Goal: Contribute content: Contribute content

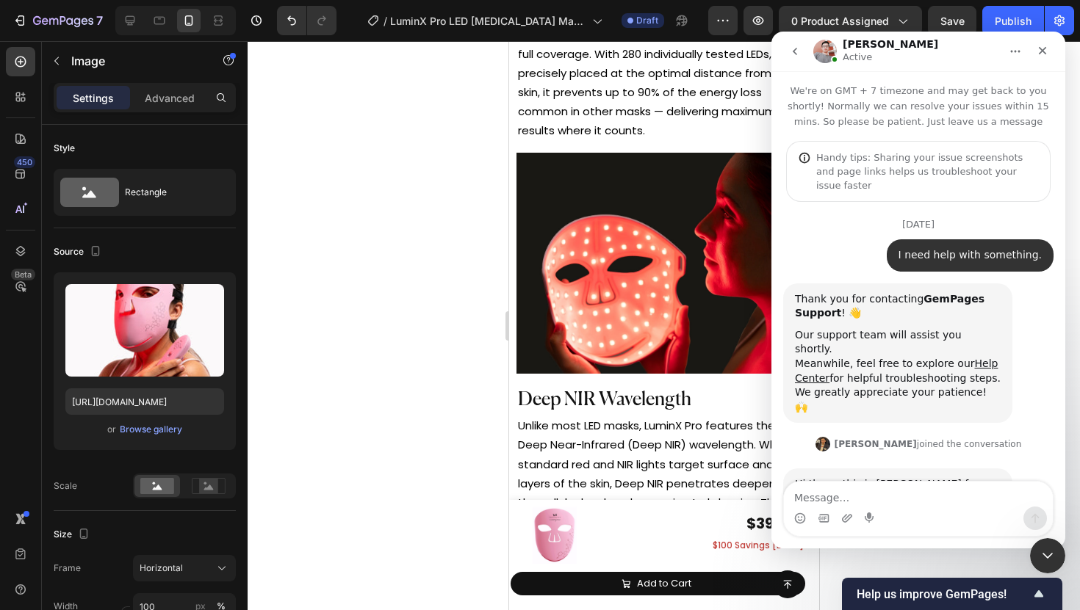
scroll to position [2, 0]
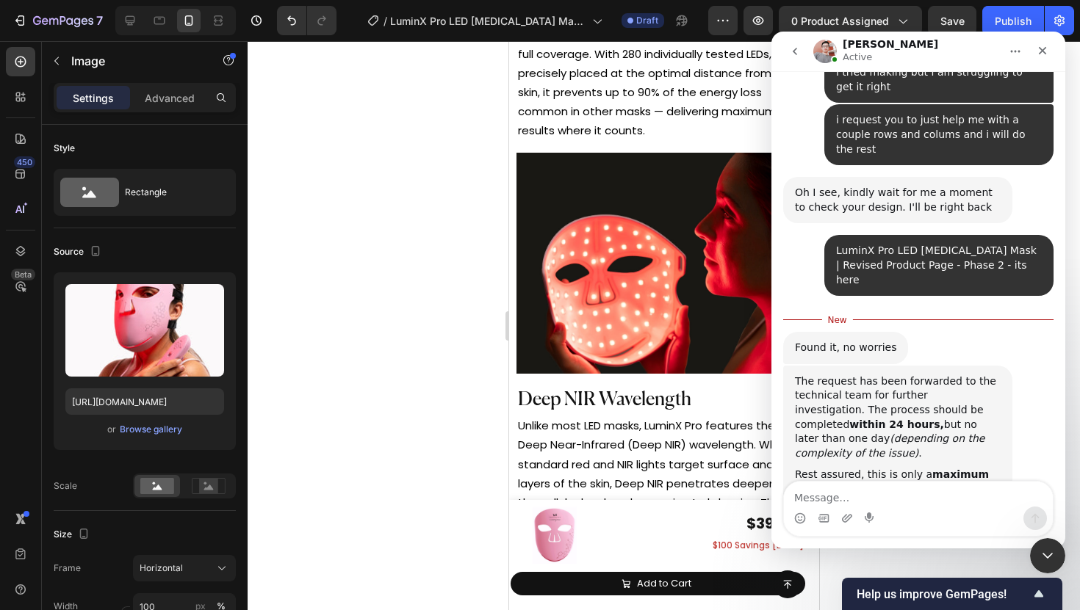
click at [914, 501] on textarea "Message…" at bounding box center [918, 494] width 269 height 25
type textarea "okay"
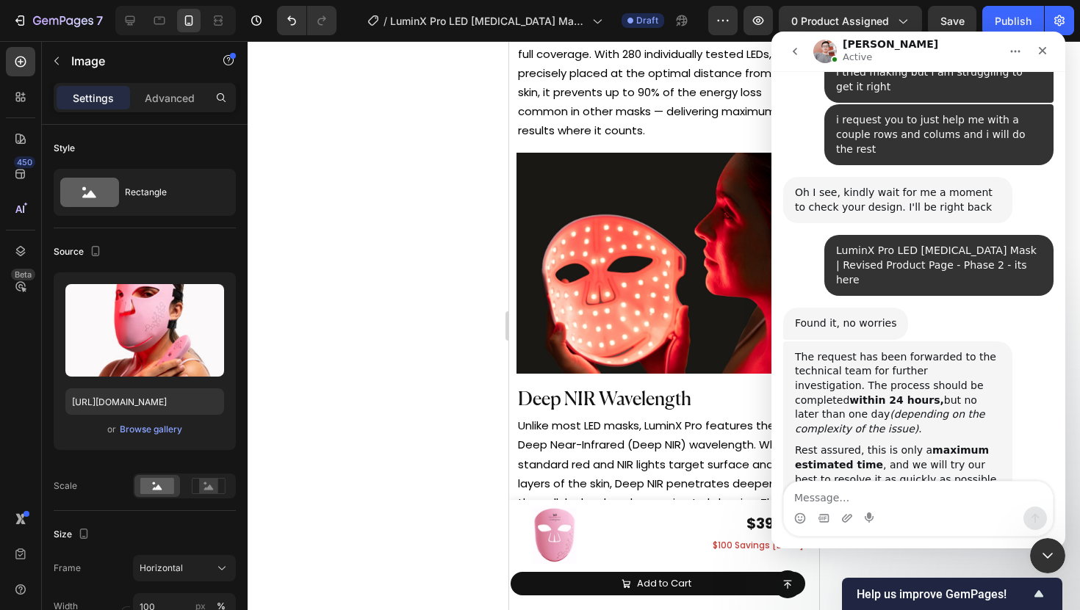
scroll to position [3170, 0]
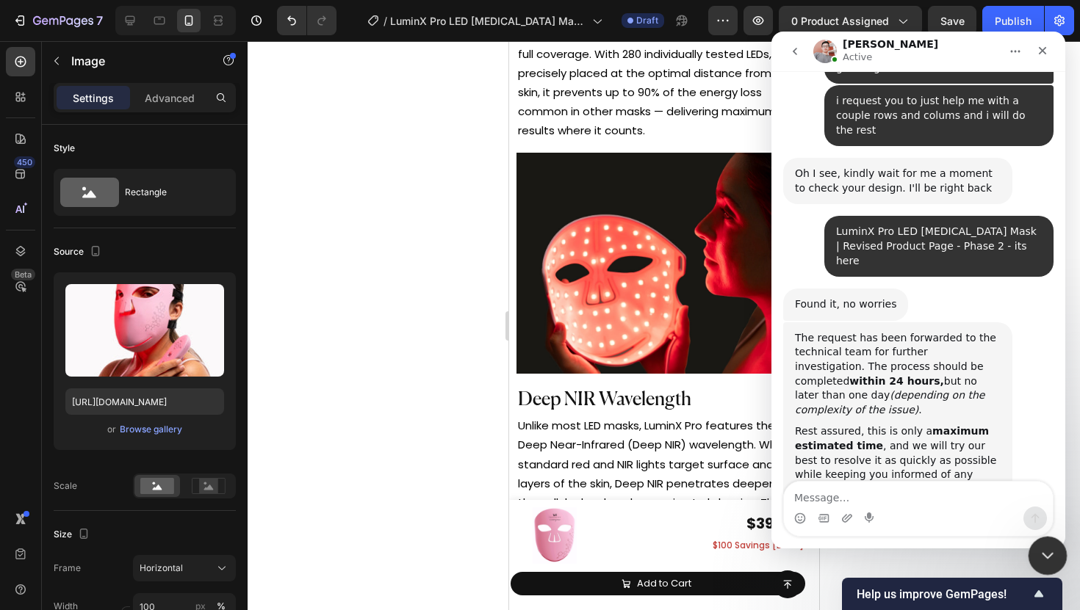
click at [1048, 549] on icon "Close Intercom Messenger" at bounding box center [1046, 554] width 18 height 18
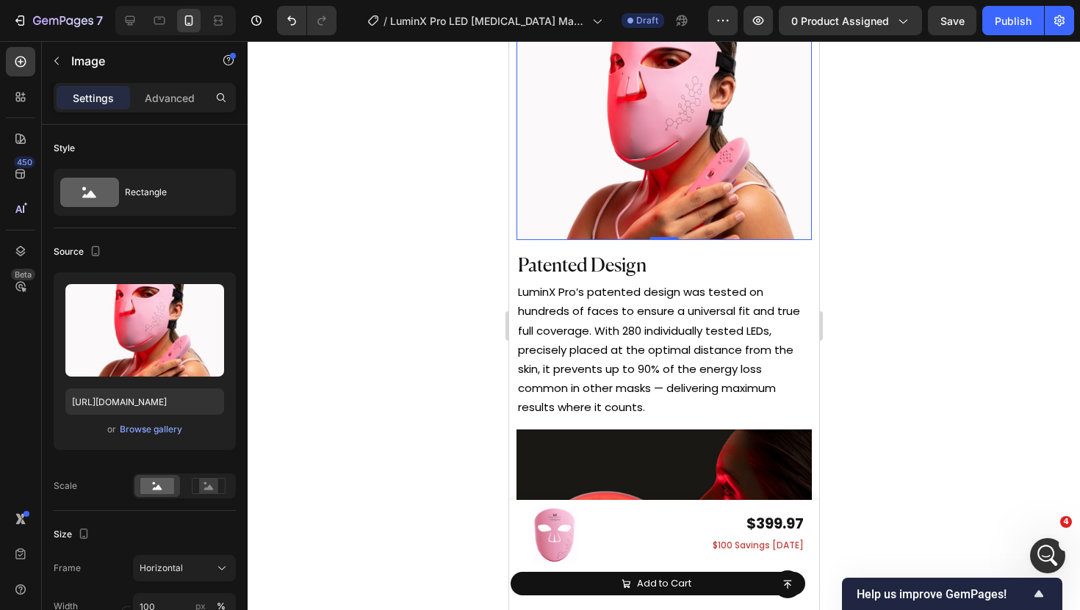
scroll to position [5662, 0]
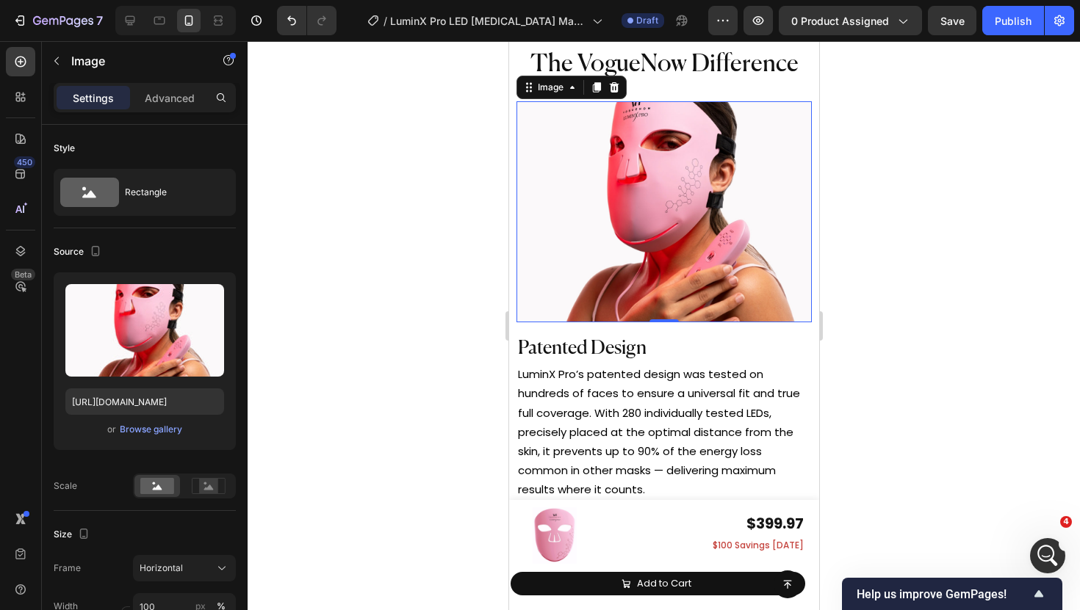
click at [633, 347] on span "Patented Design" at bounding box center [581, 348] width 129 height 19
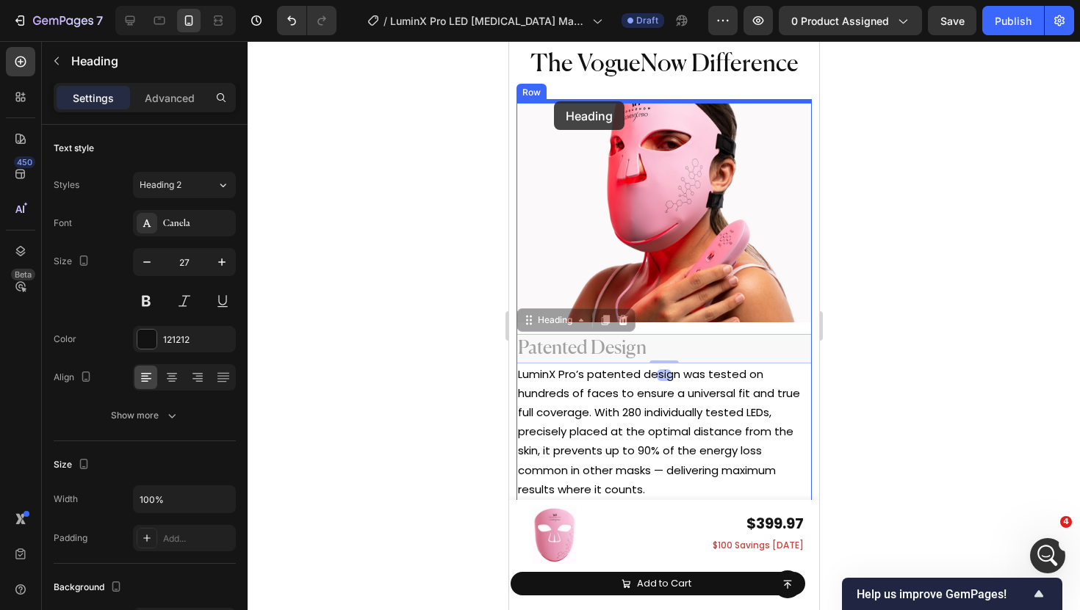
drag, startPoint x: 542, startPoint y: 323, endPoint x: 553, endPoint y: 101, distance: 222.1
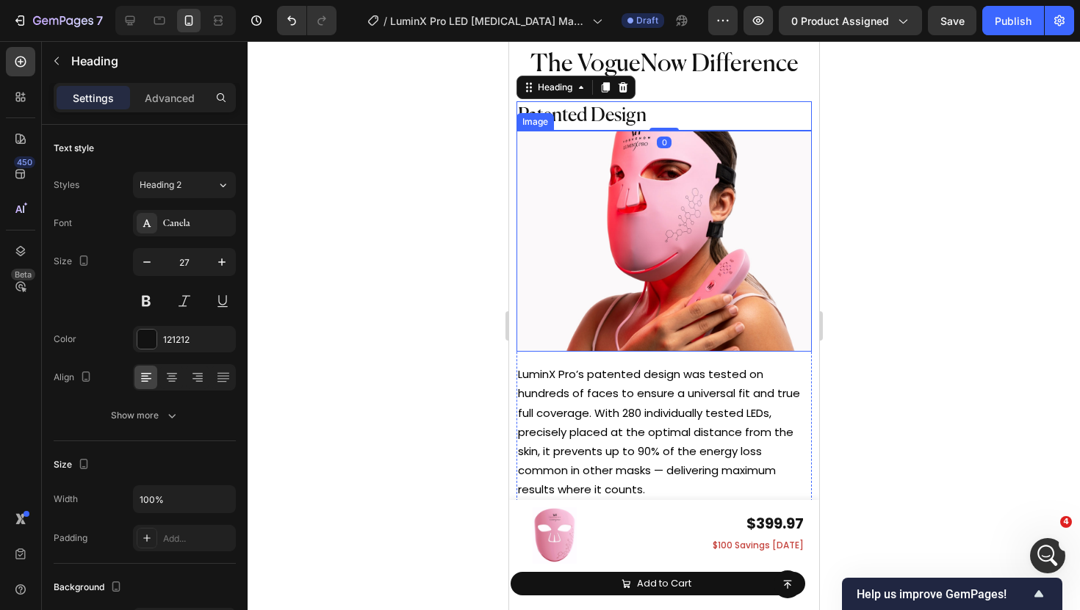
click at [624, 253] on img at bounding box center [663, 242] width 295 height 222
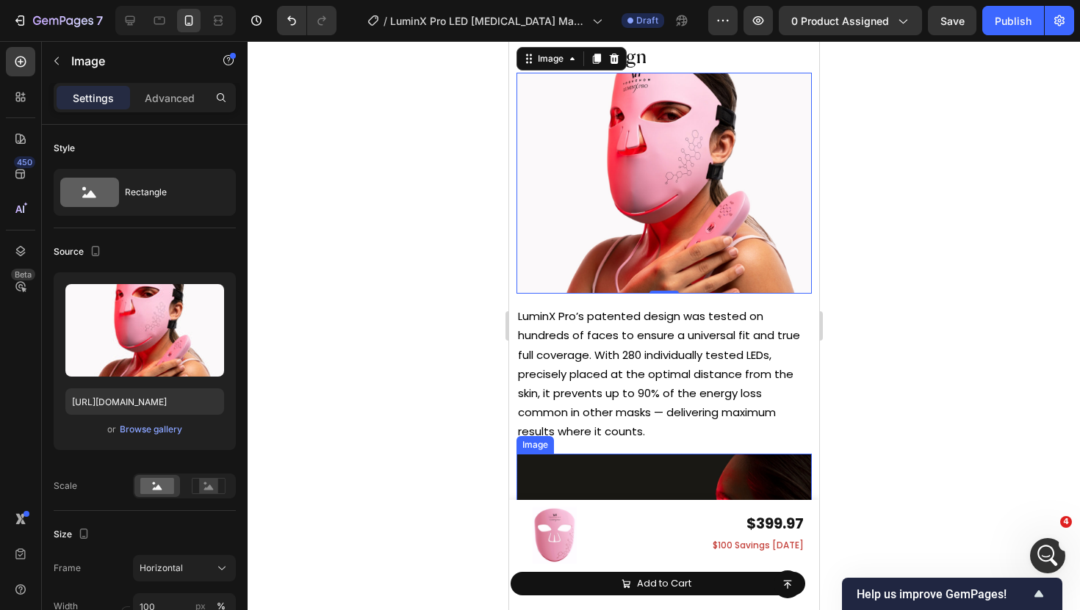
scroll to position [5691, 0]
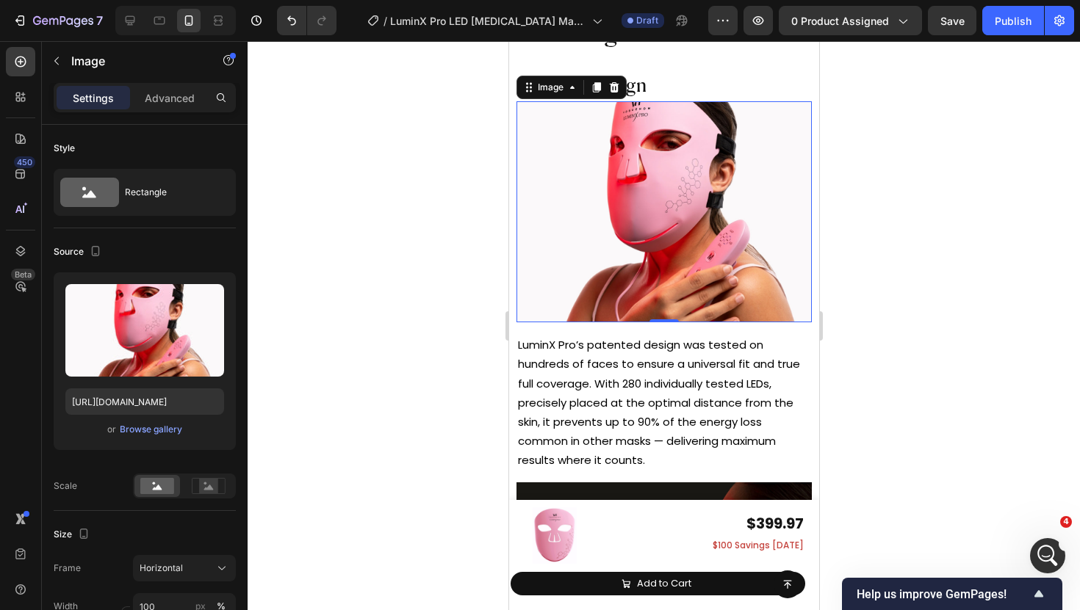
click at [451, 251] on div at bounding box center [664, 325] width 832 height 569
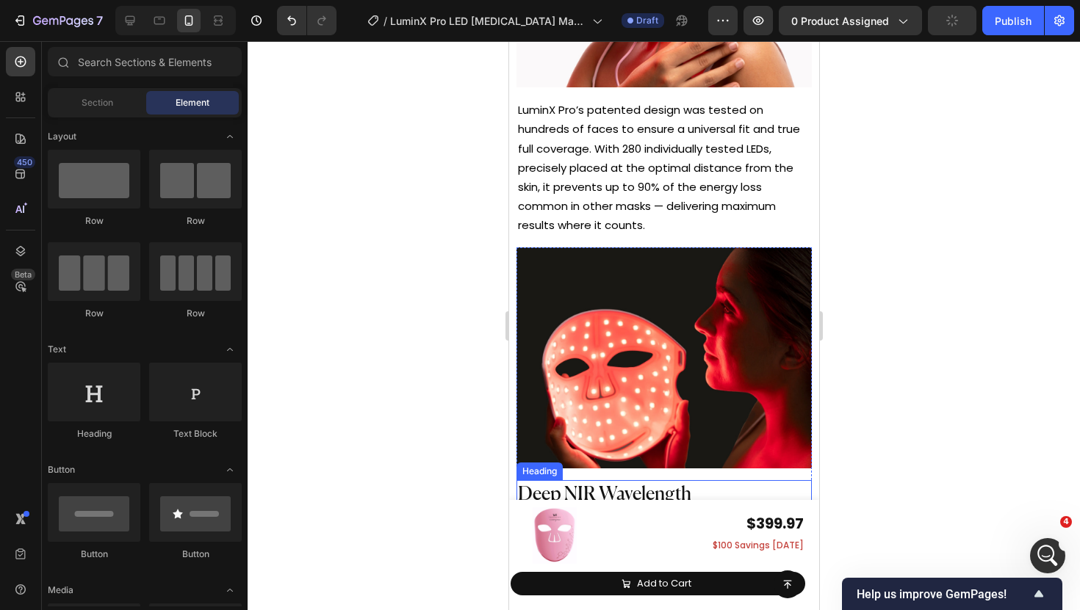
scroll to position [6077, 0]
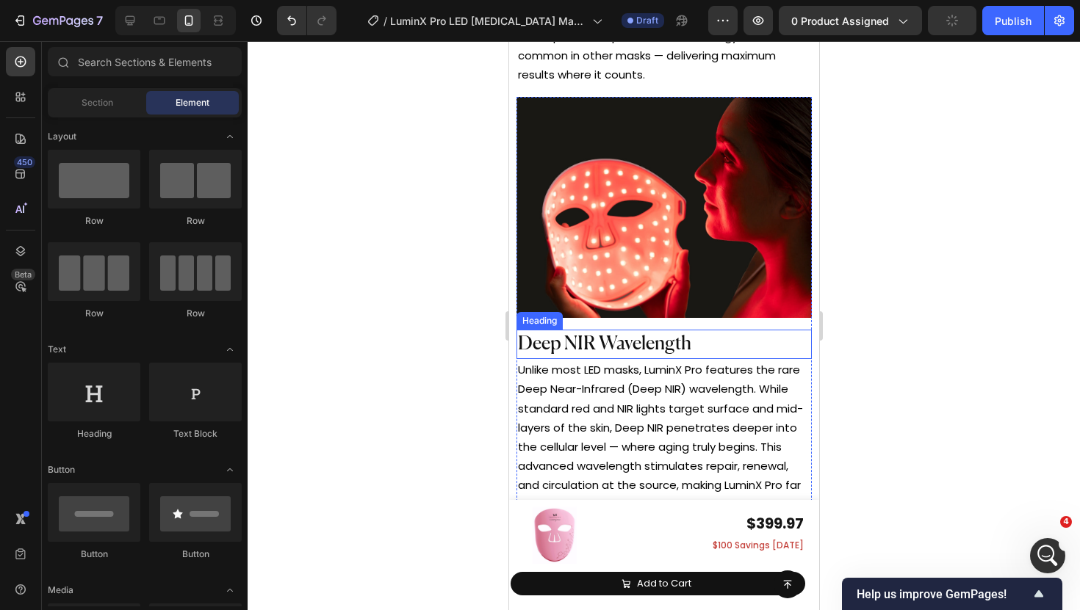
click at [617, 335] on span "Deep NIR Wavelength" at bounding box center [603, 344] width 173 height 19
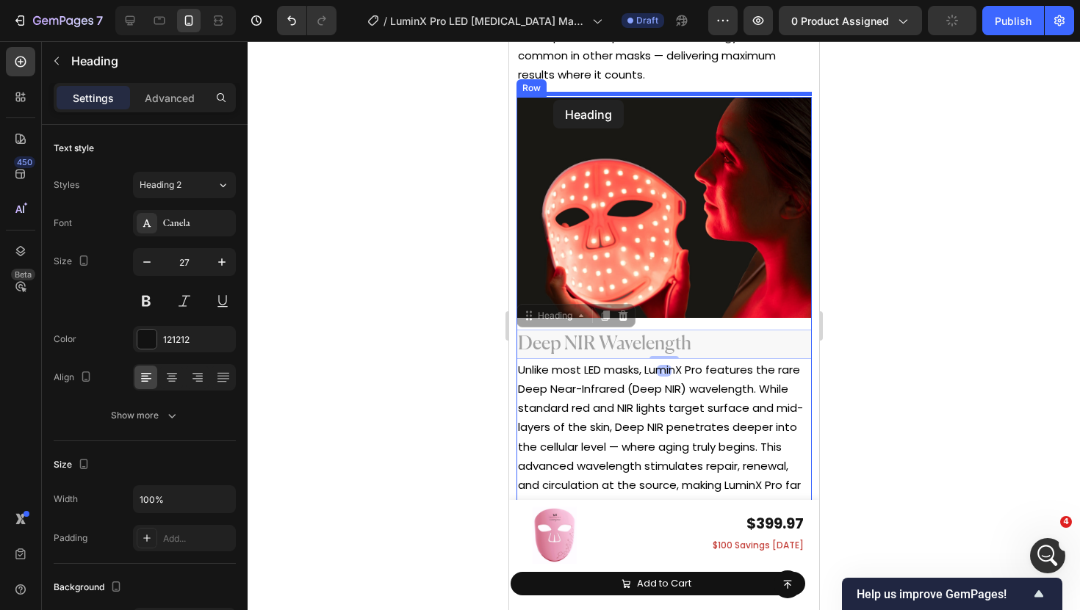
drag, startPoint x: 547, startPoint y: 316, endPoint x: 554, endPoint y: 99, distance: 216.8
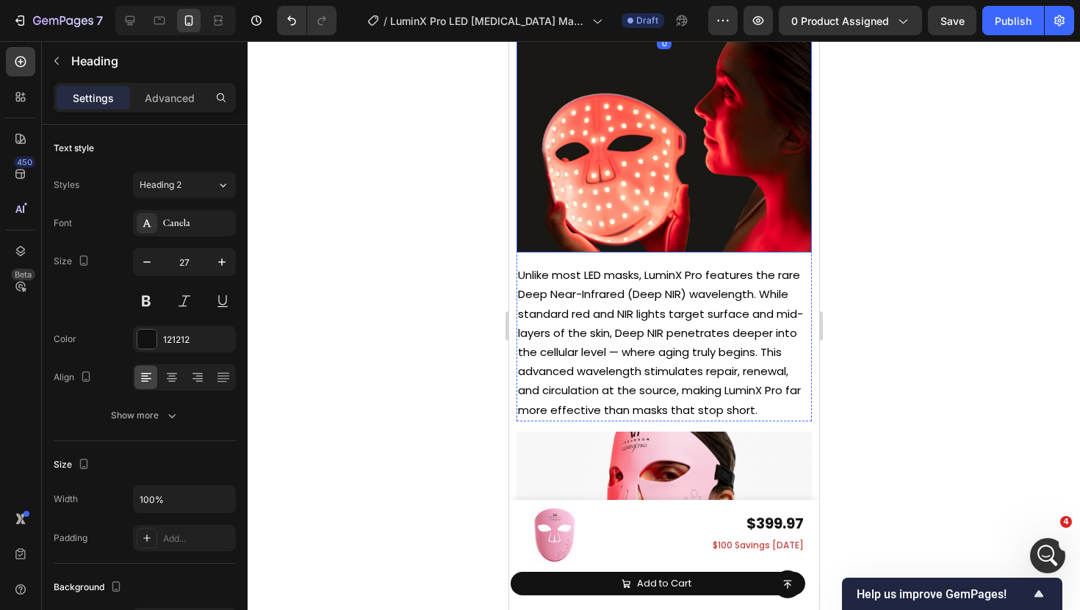
scroll to position [6199, 0]
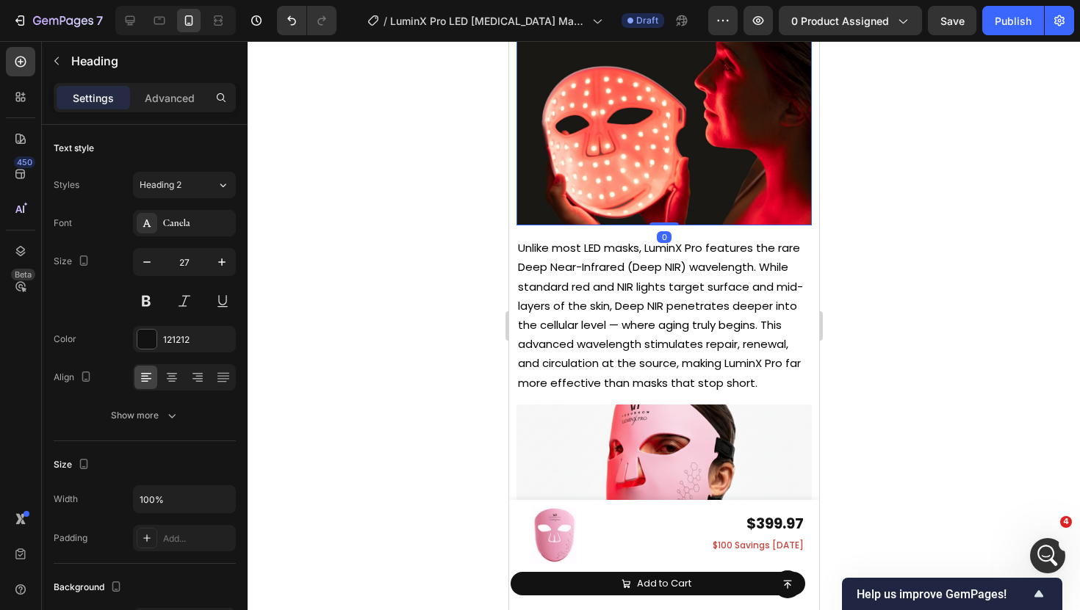
click at [640, 121] on img at bounding box center [663, 115] width 295 height 222
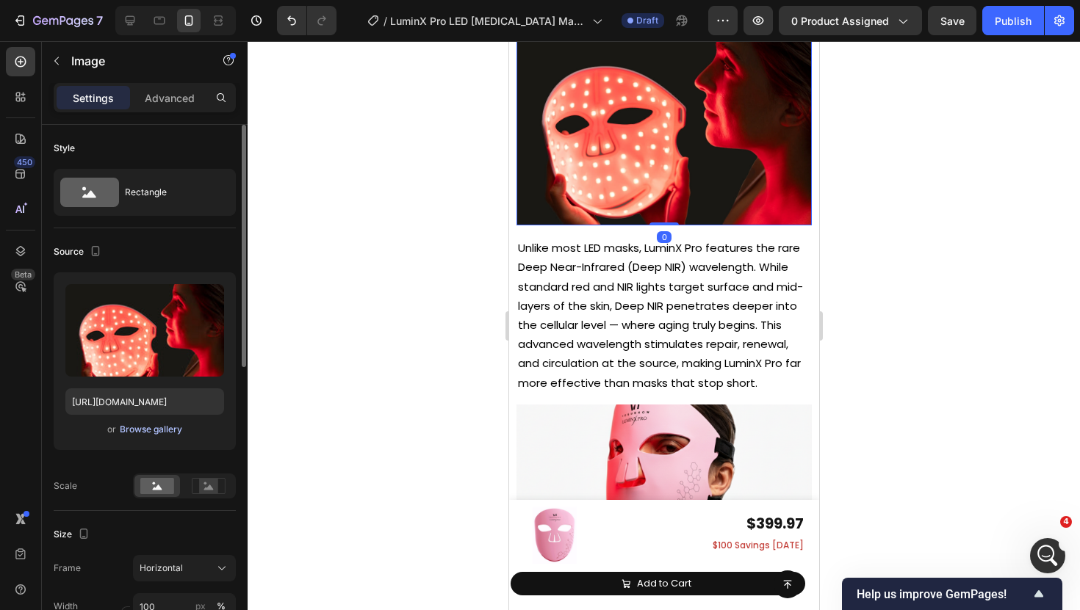
click at [158, 423] on div "Browse gallery" at bounding box center [151, 429] width 62 height 13
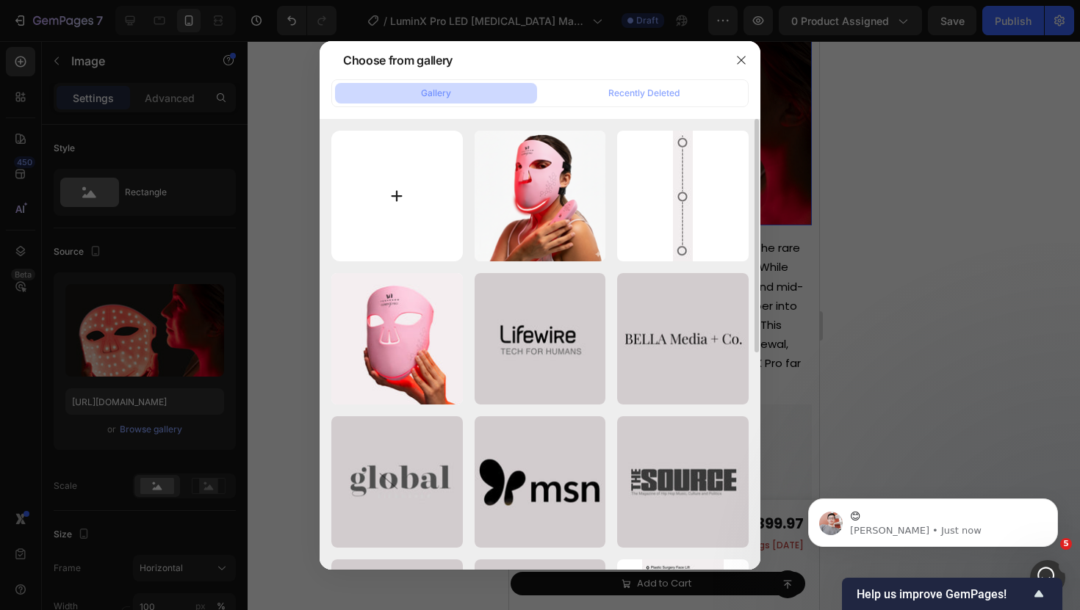
scroll to position [3252, 0]
click at [414, 195] on input "file" at bounding box center [396, 196] width 131 height 131
type input "C:\fakepath\LuminX Pro (1).jpg"
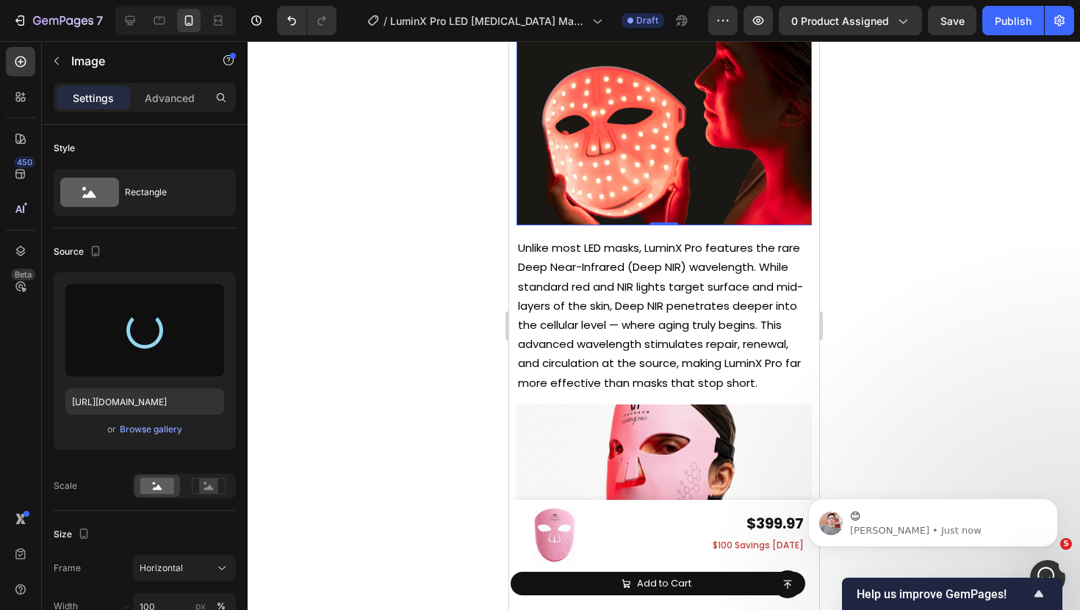
type input "[URL][DOMAIN_NAME]"
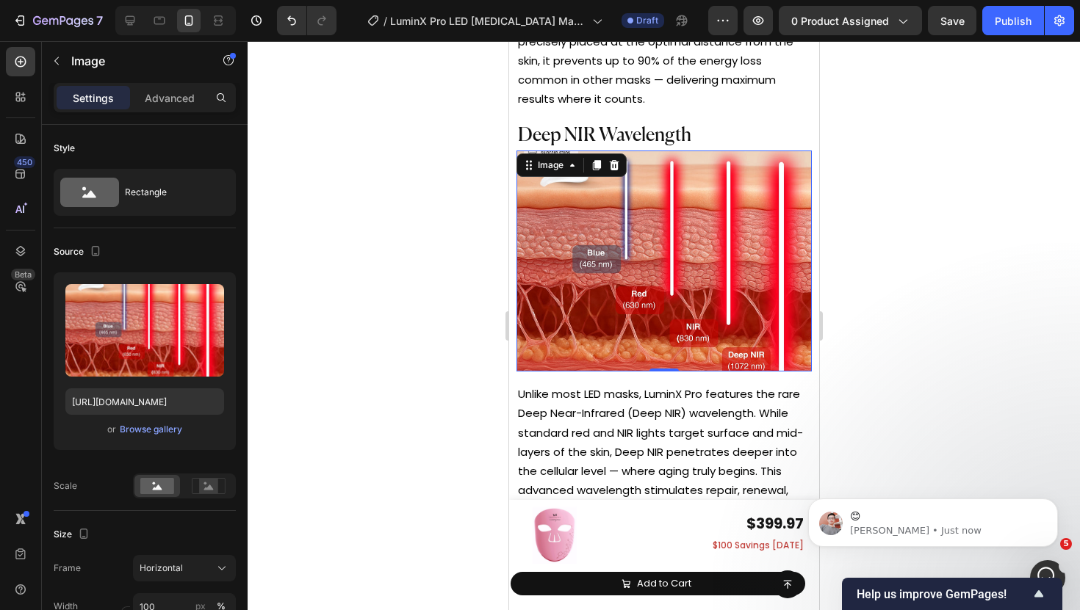
scroll to position [6000, 0]
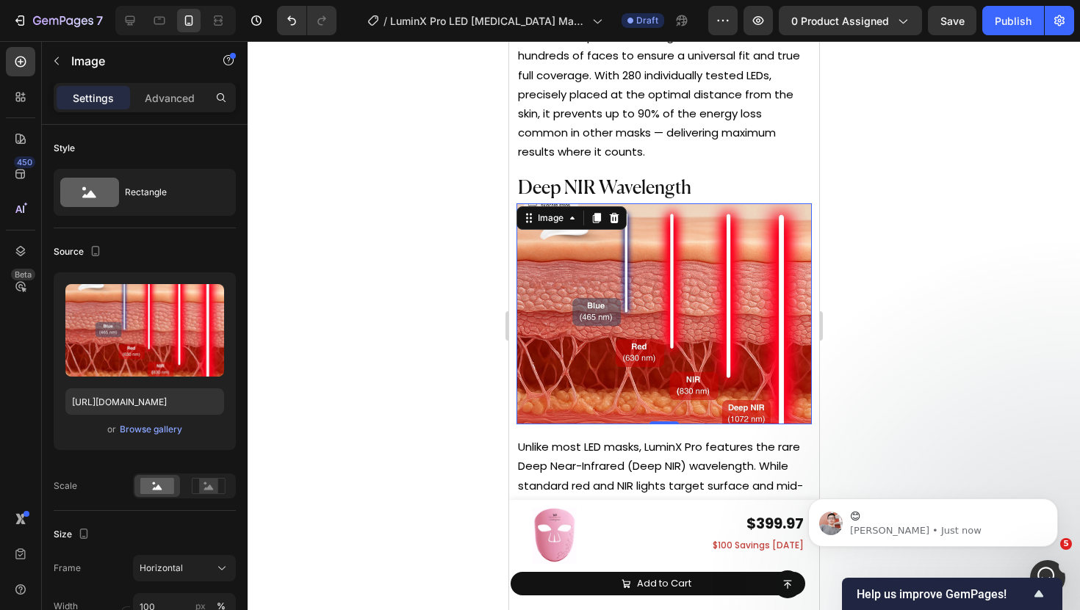
click at [430, 339] on div at bounding box center [664, 325] width 832 height 569
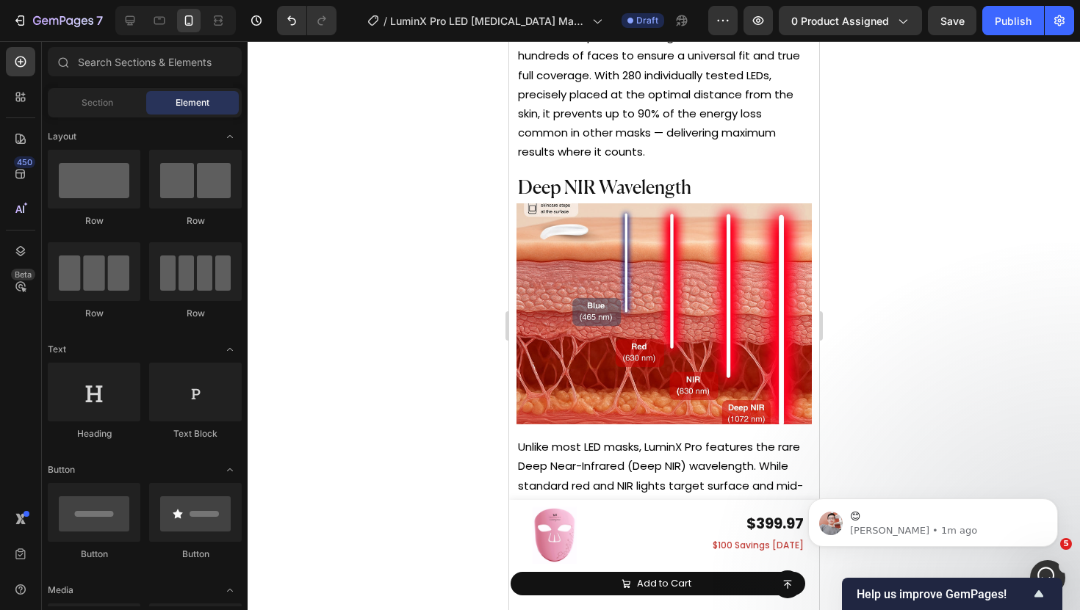
click at [609, 272] on img at bounding box center [663, 314] width 295 height 222
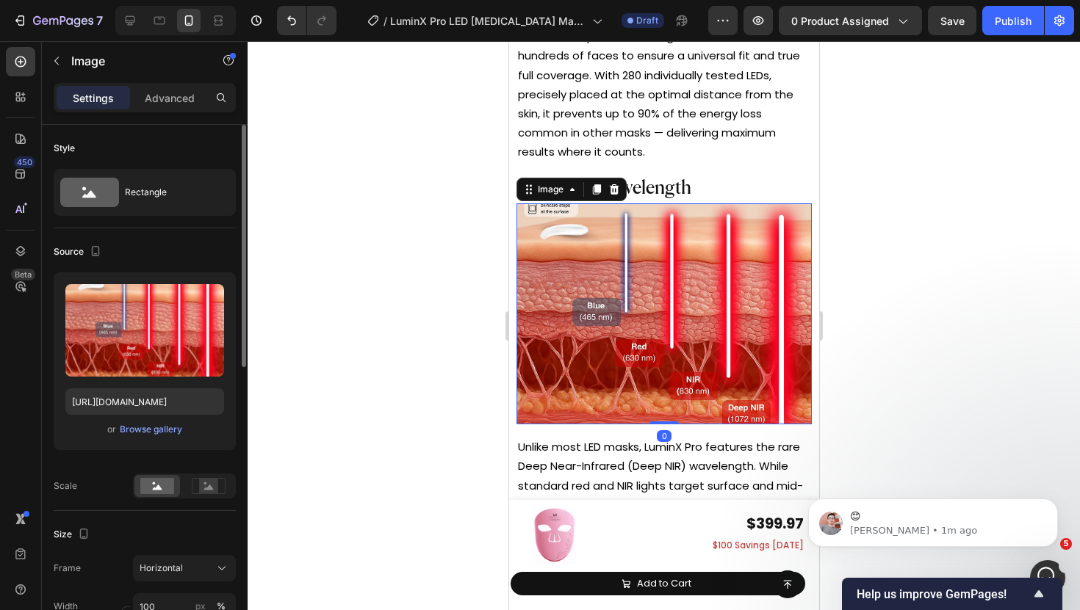
scroll to position [89, 0]
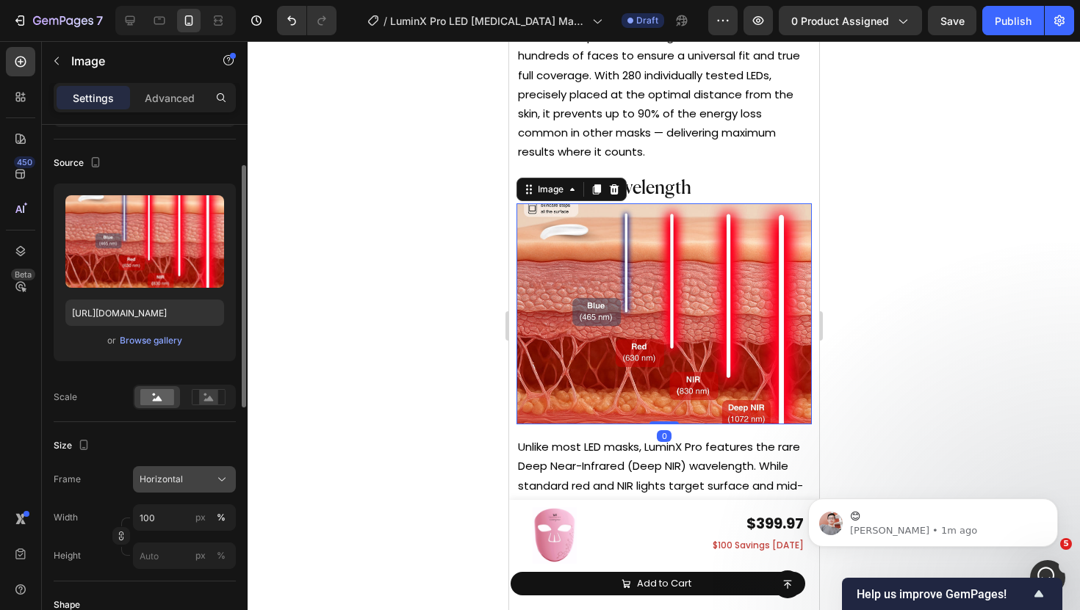
click at [161, 482] on span "Horizontal" at bounding box center [161, 479] width 43 height 13
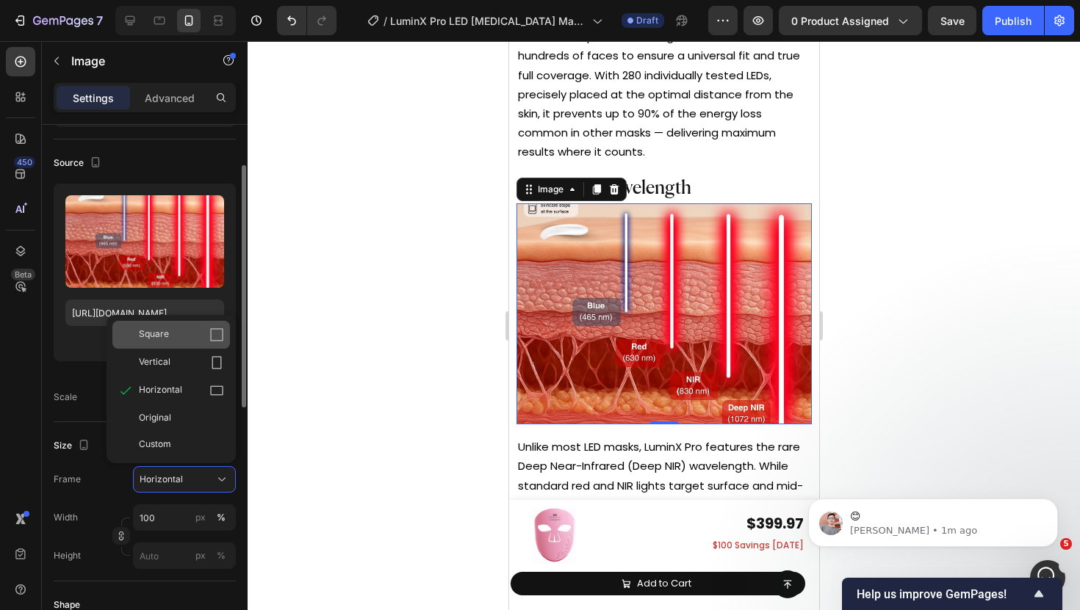
click at [168, 332] on div "Square" at bounding box center [181, 335] width 85 height 15
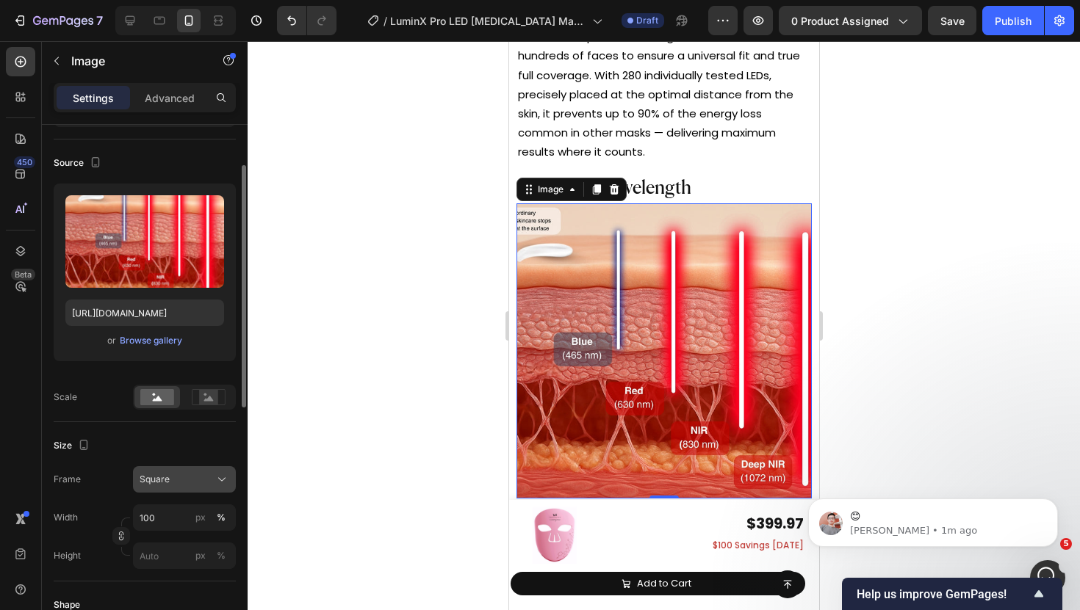
click at [176, 473] on div "Square" at bounding box center [176, 479] width 72 height 13
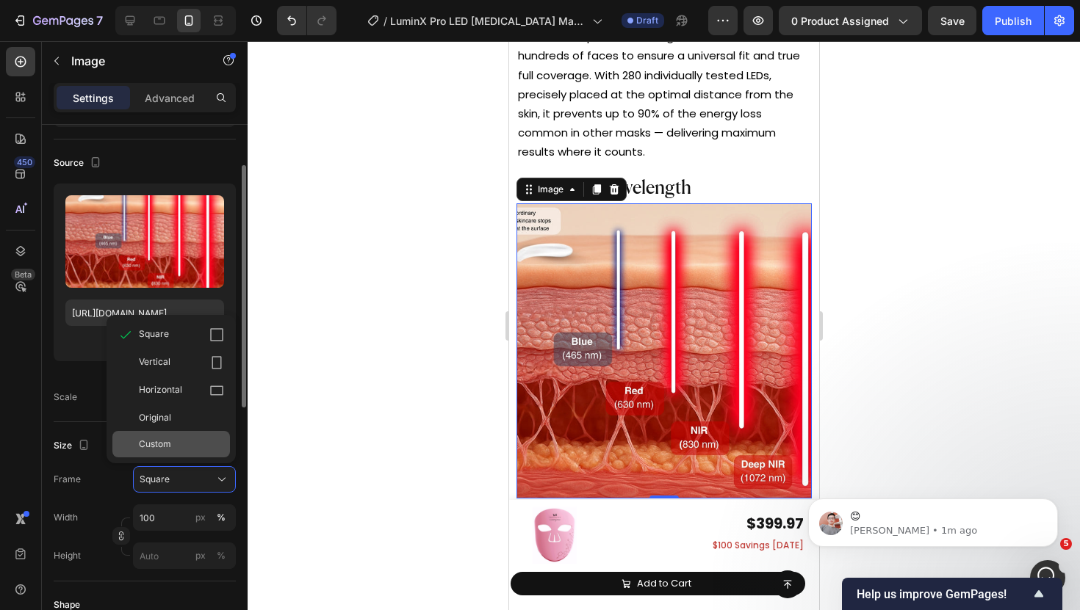
click at [170, 446] on span "Custom" at bounding box center [155, 444] width 32 height 13
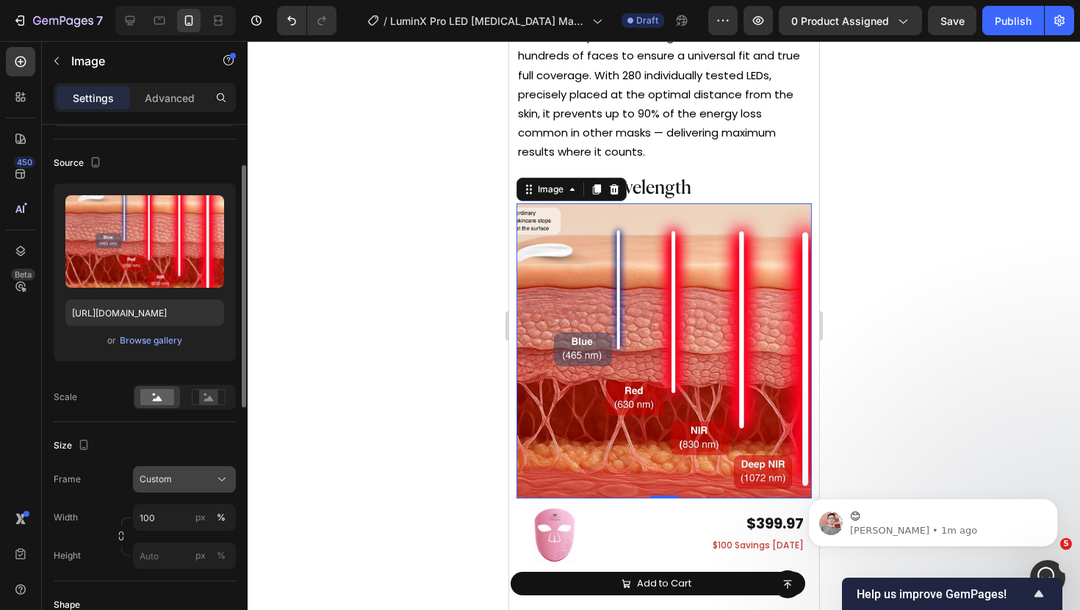
click at [194, 483] on div "Custom" at bounding box center [176, 479] width 72 height 13
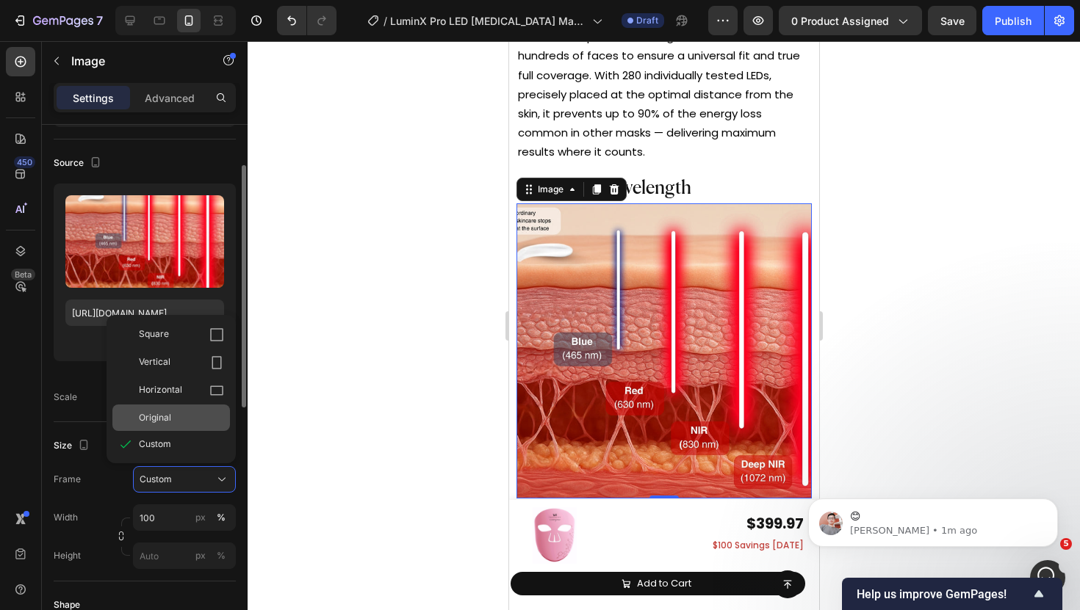
click at [184, 416] on div "Original" at bounding box center [181, 417] width 85 height 13
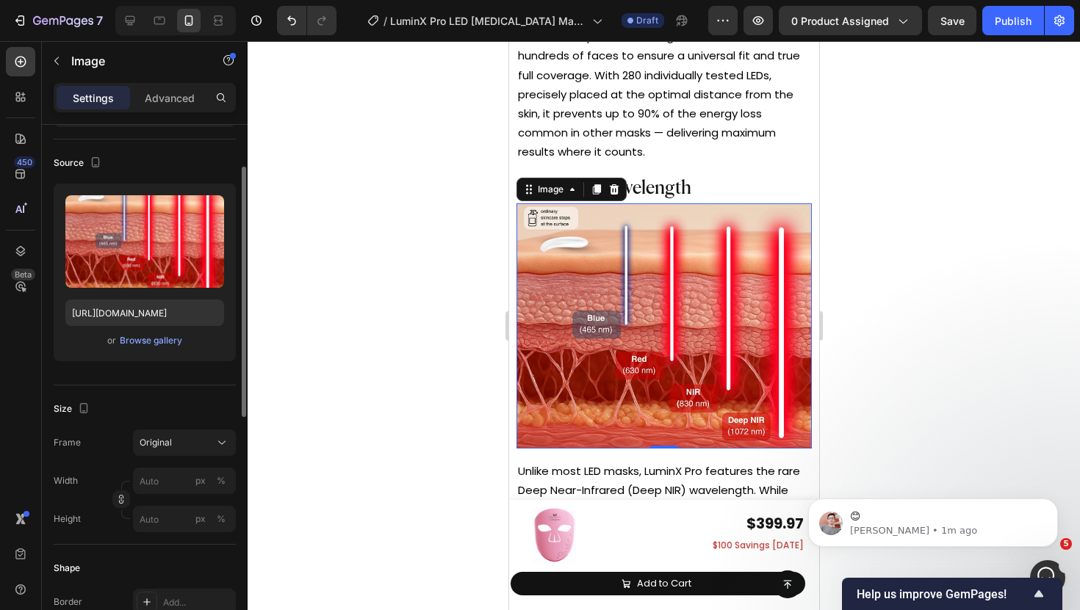
click at [422, 324] on div at bounding box center [664, 325] width 832 height 569
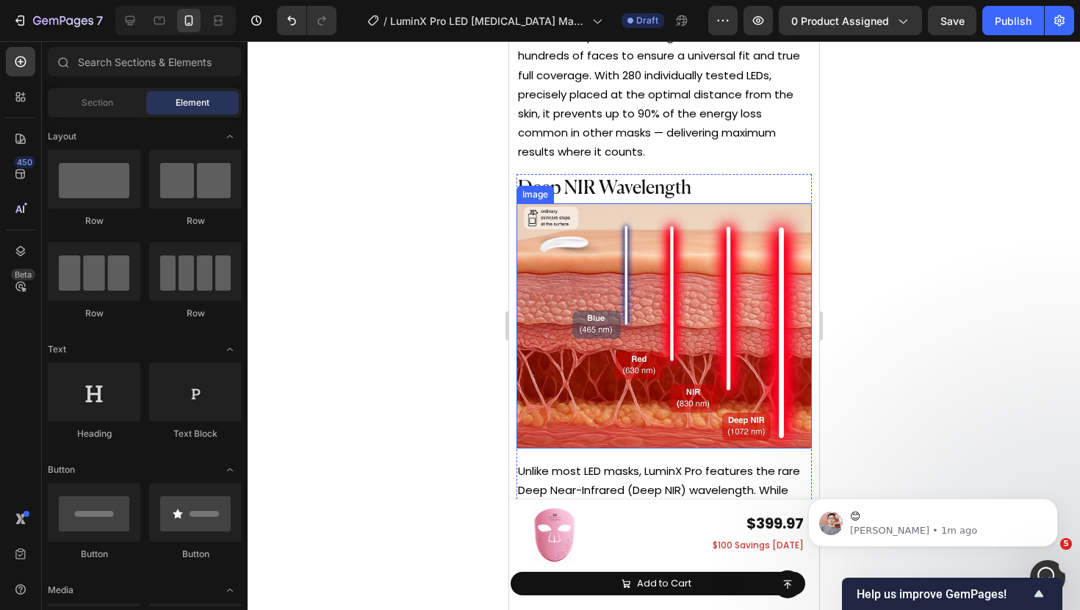
scroll to position [6105, 0]
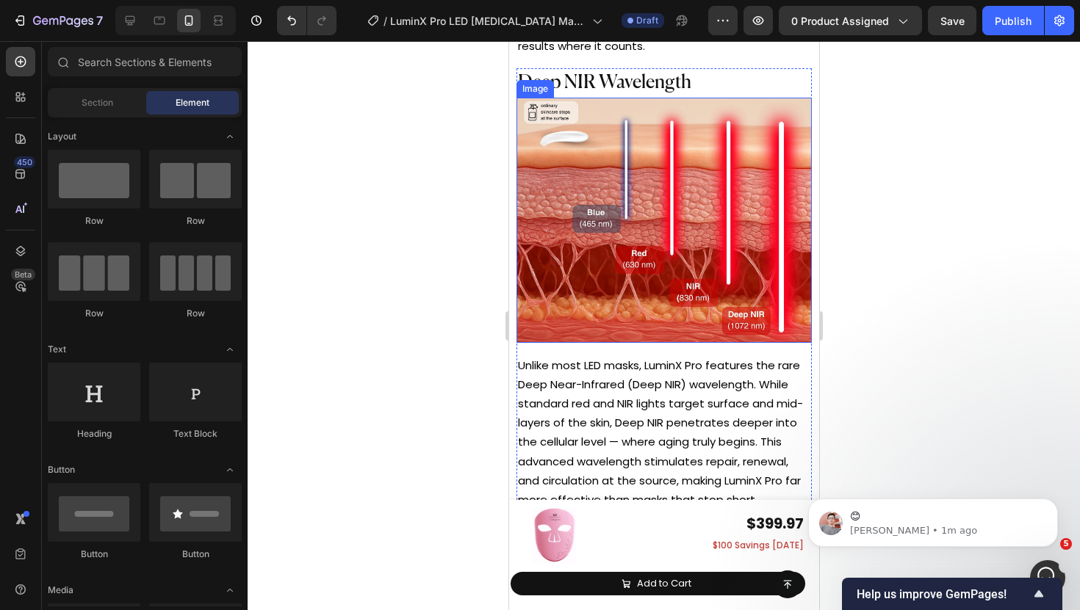
click at [474, 292] on div at bounding box center [664, 325] width 832 height 569
click at [448, 269] on div at bounding box center [664, 325] width 832 height 569
click at [677, 73] on span "Deep NIR Wavelength" at bounding box center [603, 82] width 173 height 19
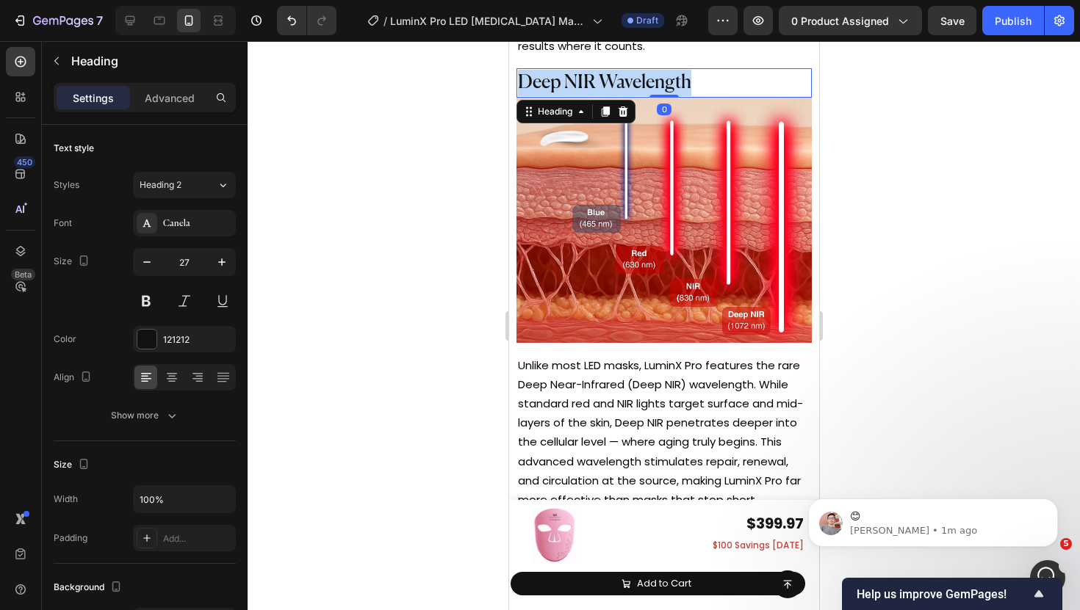
click at [677, 73] on span "Deep NIR Wavelength" at bounding box center [603, 82] width 173 height 19
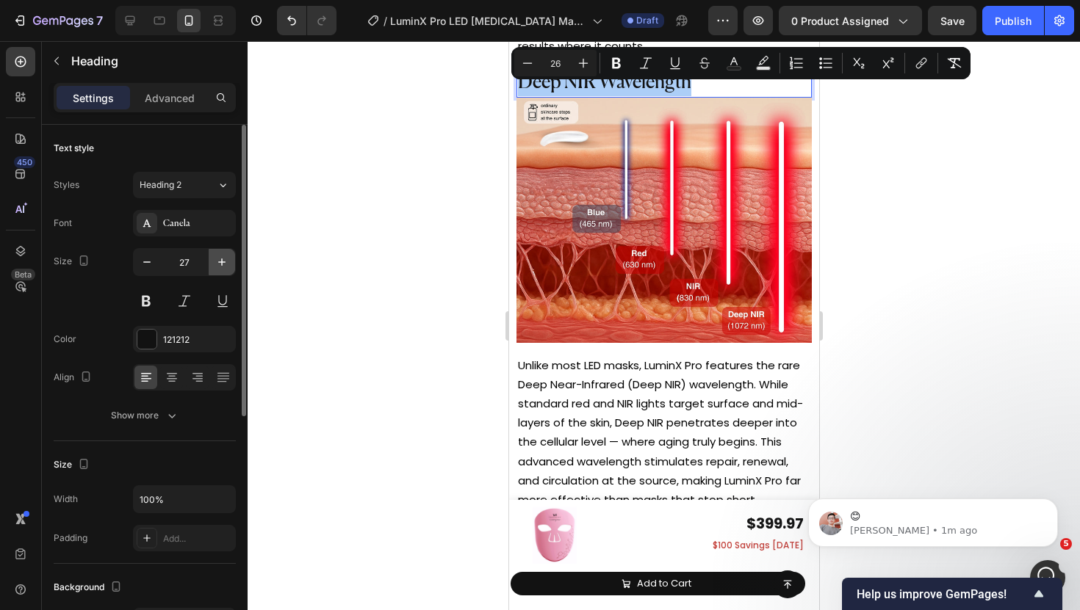
click at [215, 267] on icon "button" at bounding box center [222, 262] width 15 height 15
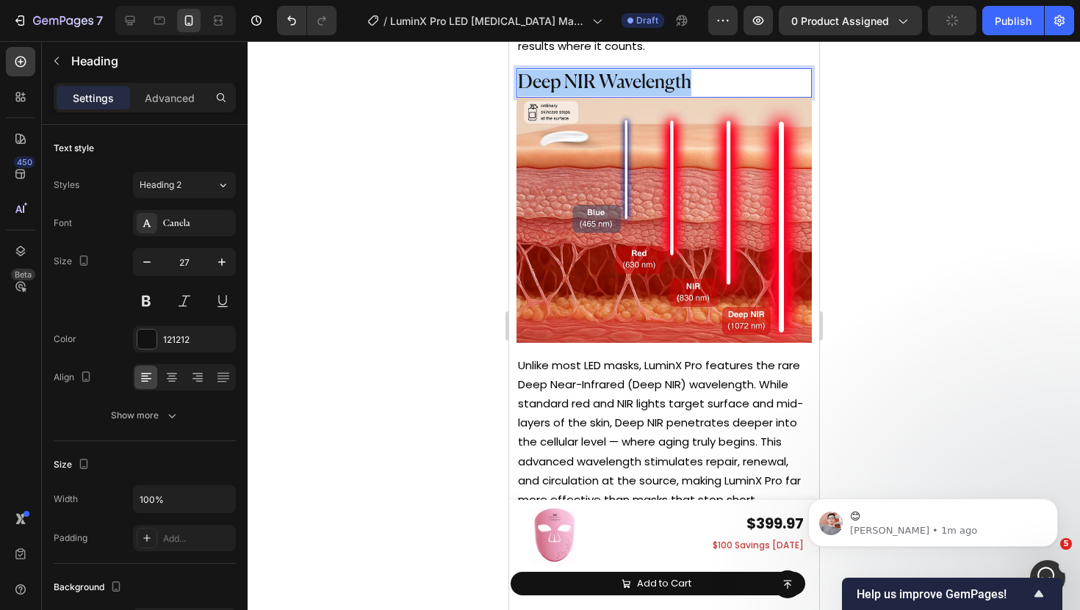
type input "28"
click at [597, 74] on span "Deep NIR Wavelength" at bounding box center [603, 83] width 173 height 19
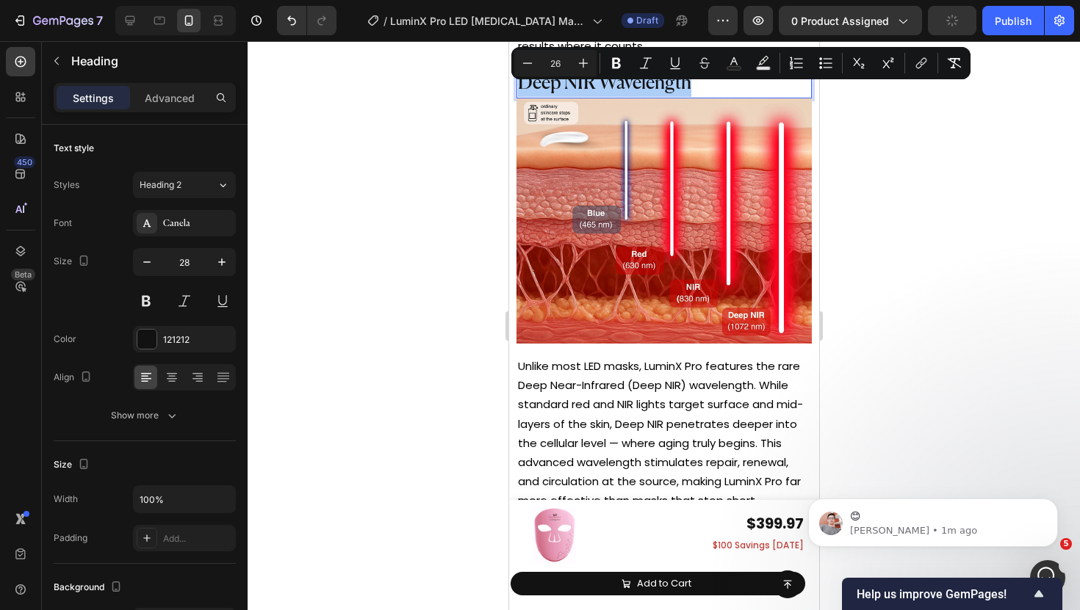
click at [566, 71] on input "26" at bounding box center [555, 63] width 29 height 18
click at [576, 71] on button "Plus" at bounding box center [583, 63] width 26 height 26
type input "29"
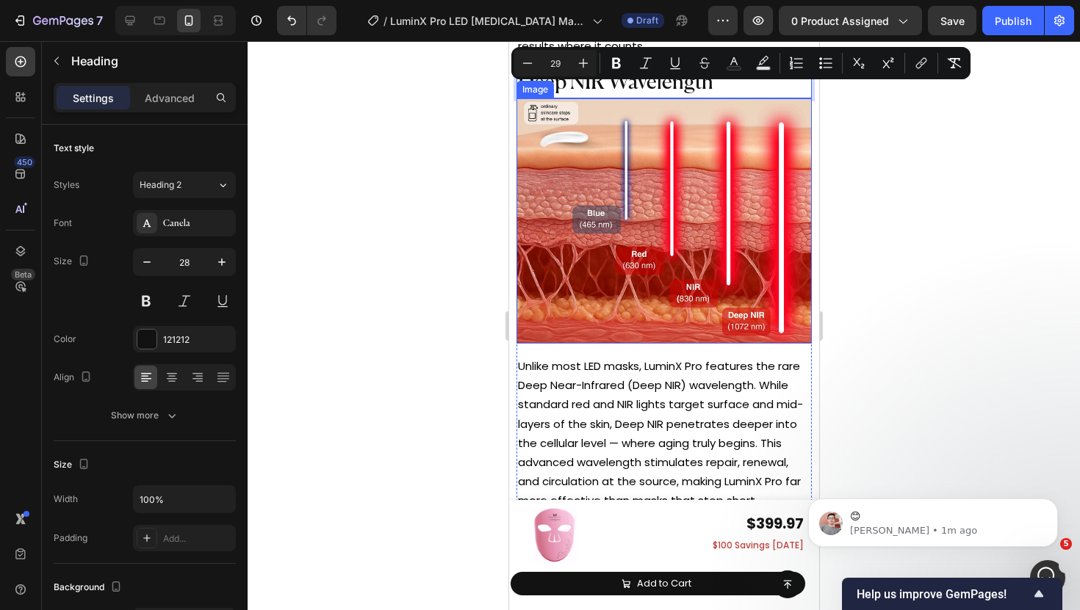
click at [486, 130] on div at bounding box center [664, 325] width 832 height 569
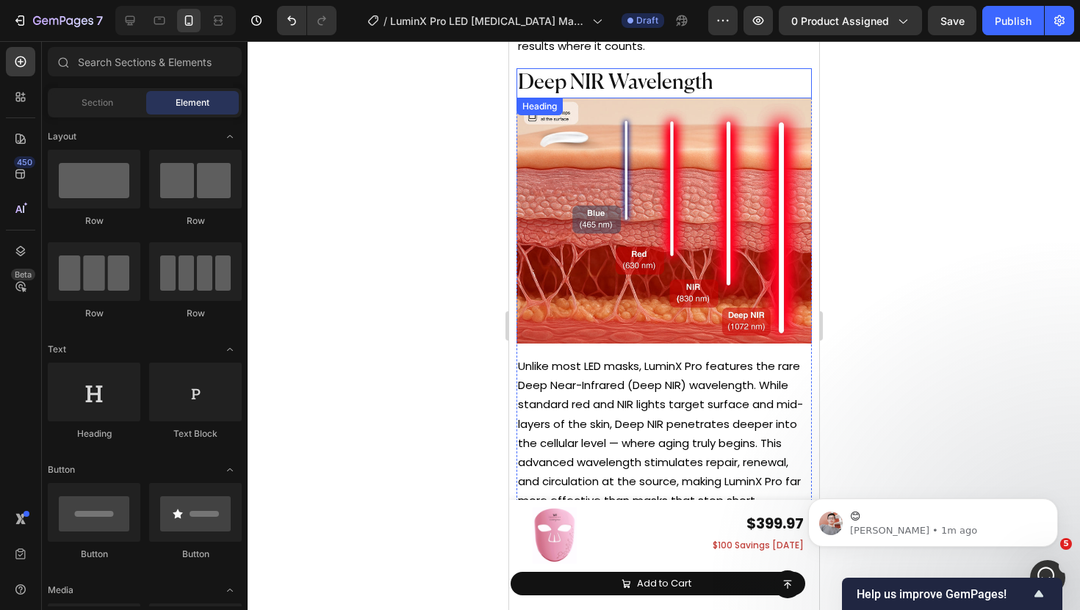
click at [732, 85] on p "⁠⁠⁠⁠⁠⁠⁠ Deep NIR Wavelength" at bounding box center [663, 83] width 292 height 27
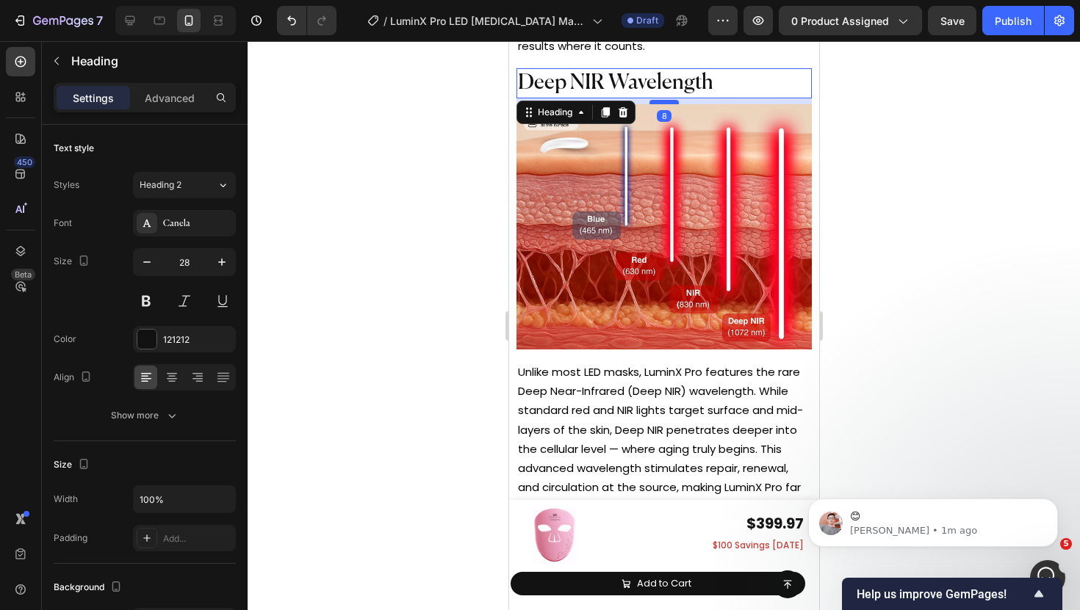
click at [667, 100] on div at bounding box center [663, 102] width 29 height 4
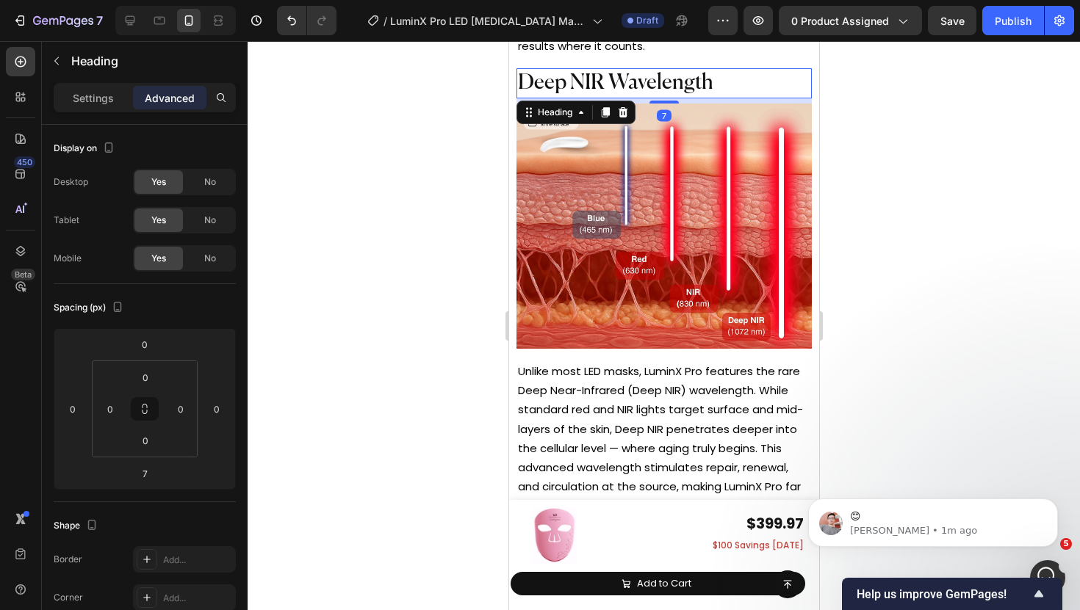
click at [491, 145] on div at bounding box center [664, 325] width 832 height 569
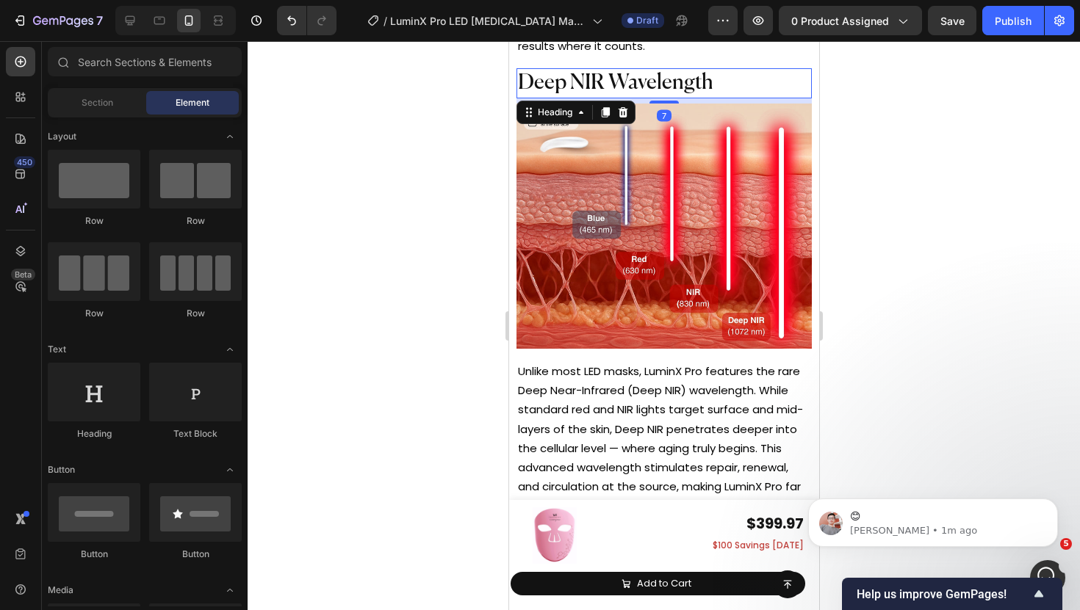
click at [624, 76] on span "Deep NIR Wavelength" at bounding box center [614, 83] width 195 height 21
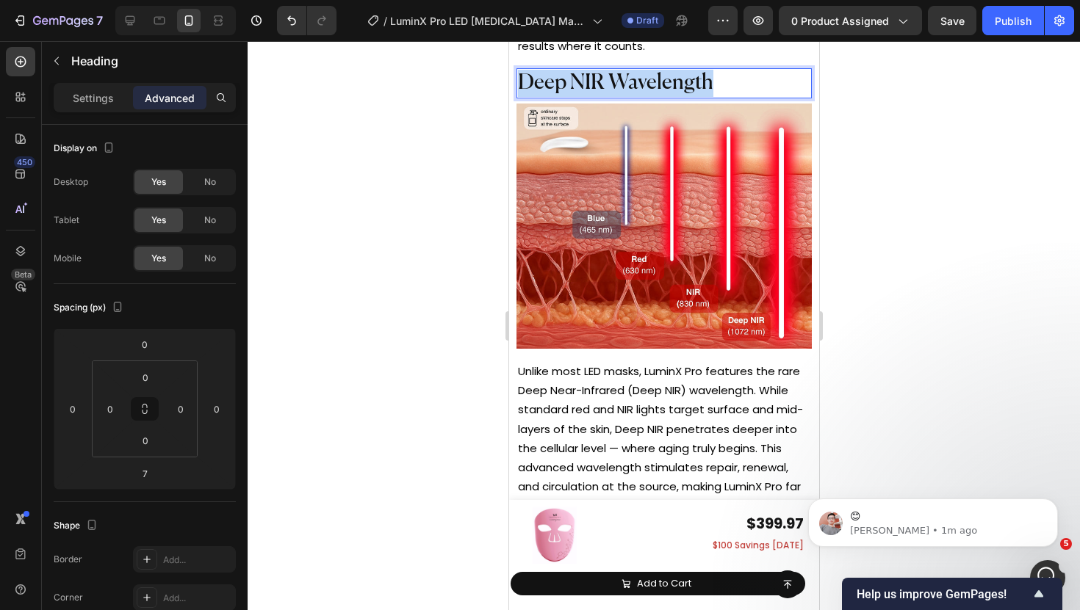
click at [624, 76] on span "Deep NIR Wavelength" at bounding box center [614, 83] width 195 height 21
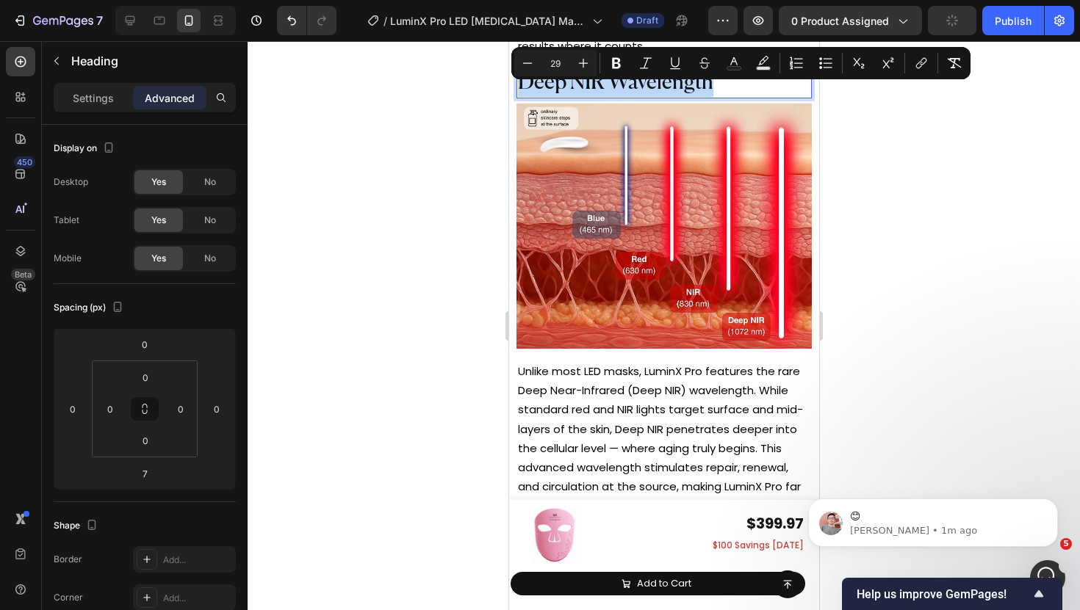
copy span "Deep NIR Wavelength"
click at [688, 116] on img at bounding box center [663, 226] width 295 height 245
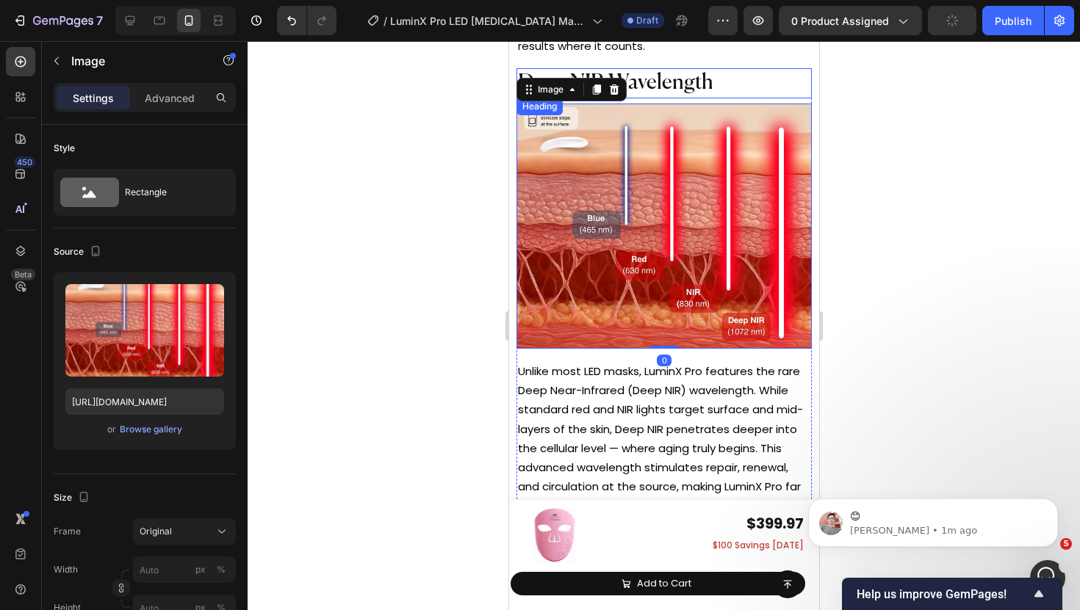
click at [726, 84] on p "⁠⁠⁠⁠⁠⁠⁠ Deep NIR Wavelength" at bounding box center [663, 83] width 292 height 27
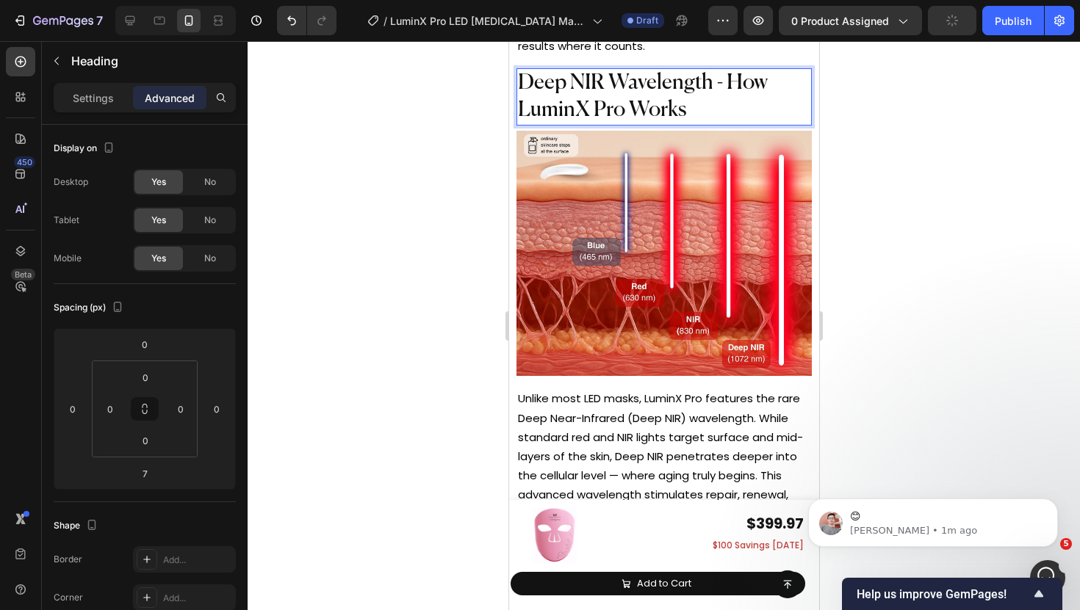
click at [719, 81] on span "Deep NIR Wavelength - How LuminX Pro Works" at bounding box center [642, 97] width 250 height 48
click at [729, 81] on span "Deep NIR Wavelength - How LuminX Pro Works" at bounding box center [642, 97] width 250 height 48
click at [620, 100] on span "How LuminX Pro Works?" at bounding box center [628, 110] width 222 height 21
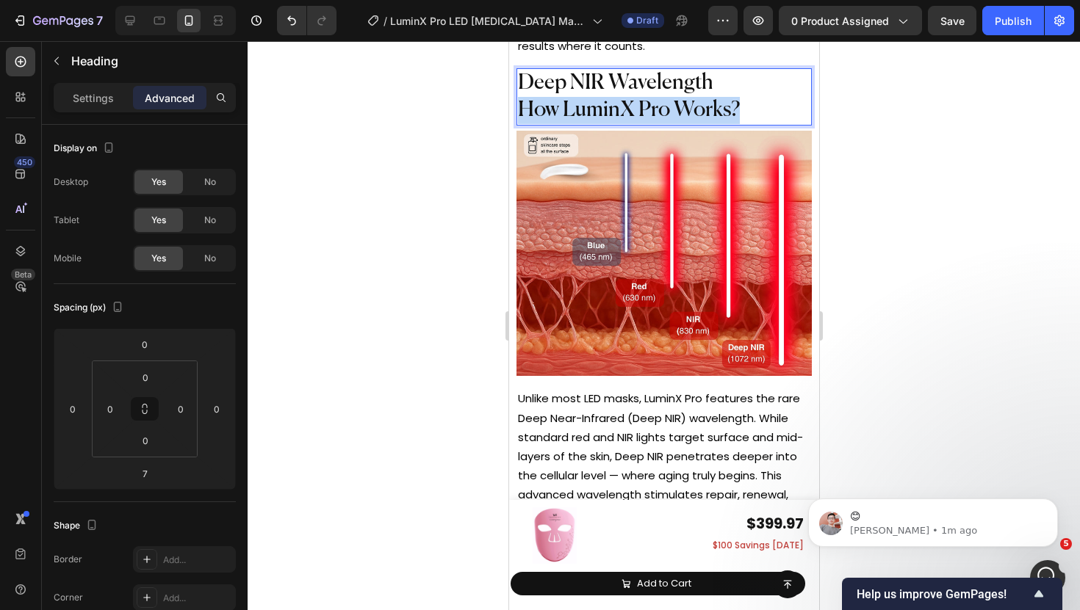
click at [620, 100] on span "How LuminX Pro Works?" at bounding box center [628, 110] width 222 height 21
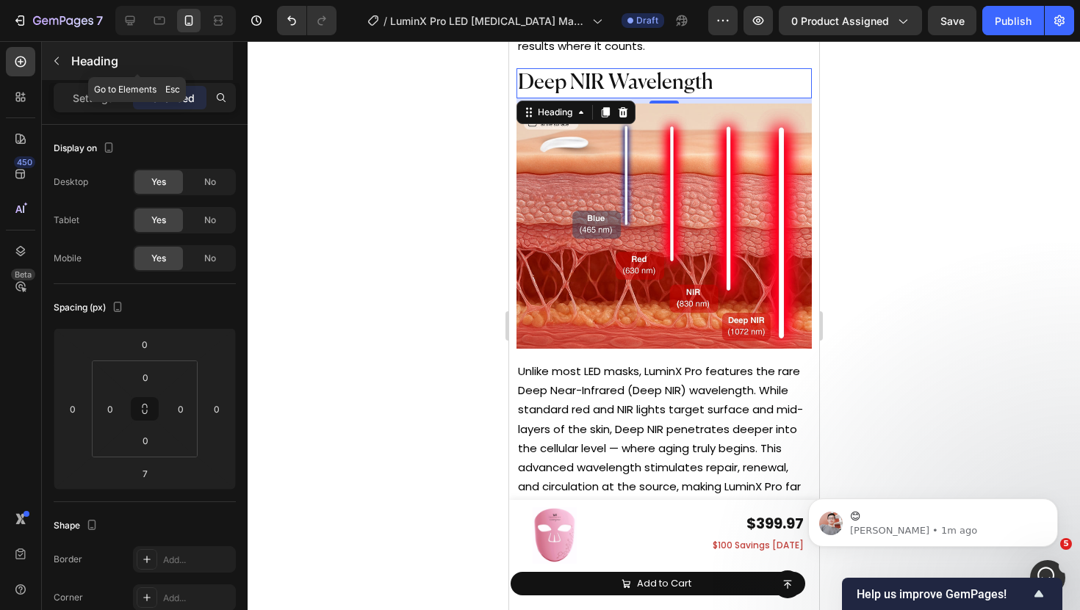
click at [60, 61] on icon "button" at bounding box center [57, 61] width 12 height 12
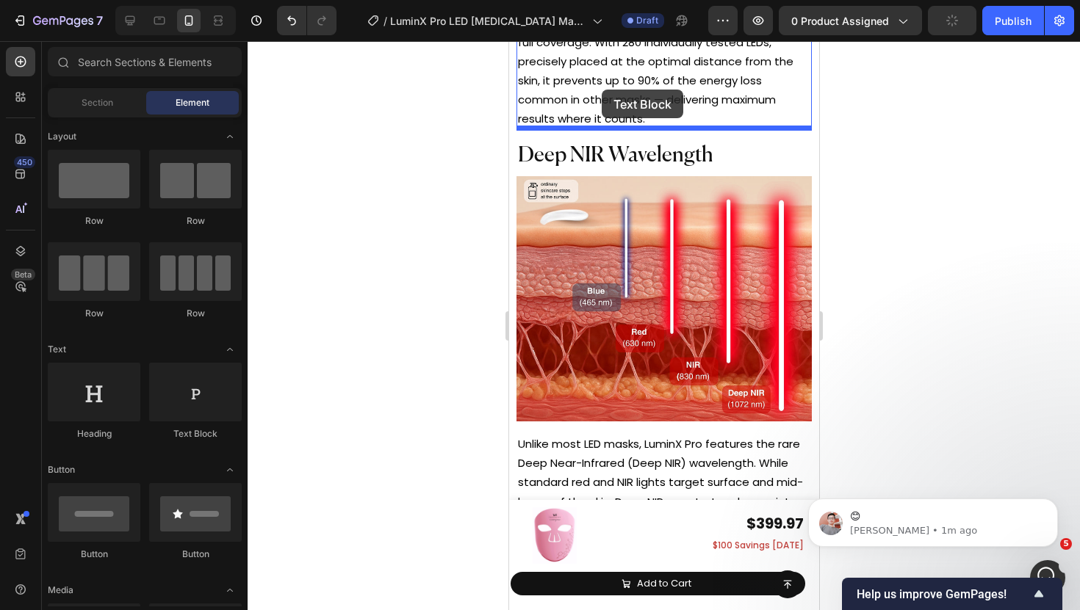
scroll to position [6015, 0]
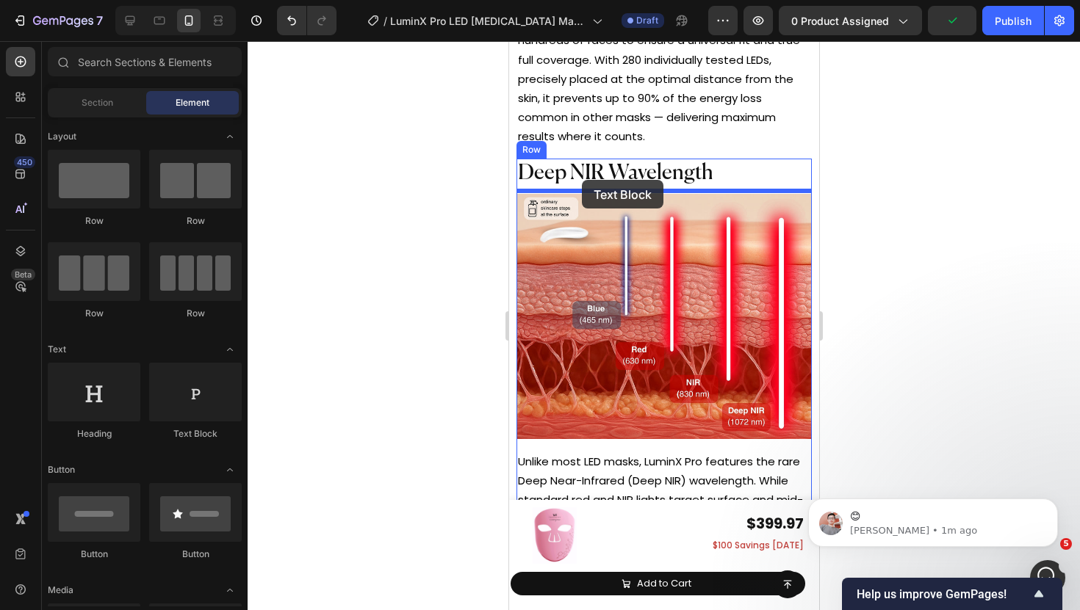
drag, startPoint x: 701, startPoint y: 439, endPoint x: 581, endPoint y: 180, distance: 285.6
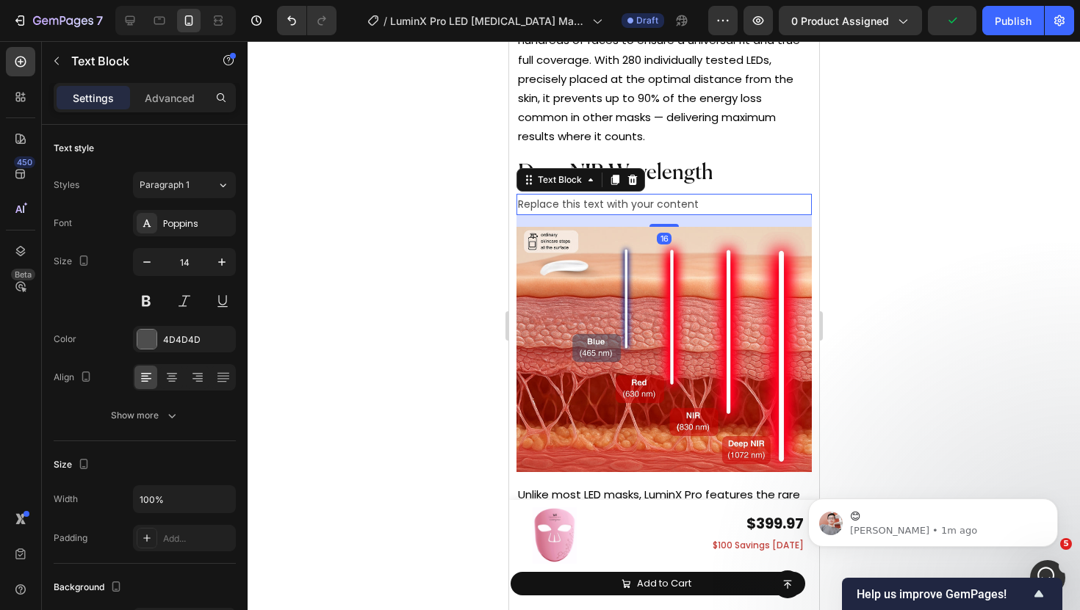
click at [618, 190] on div "⁠⁠⁠⁠⁠⁠⁠ Deep NIR Wavelength Heading Replace this text with your content Text Bl…" at bounding box center [663, 316] width 295 height 314
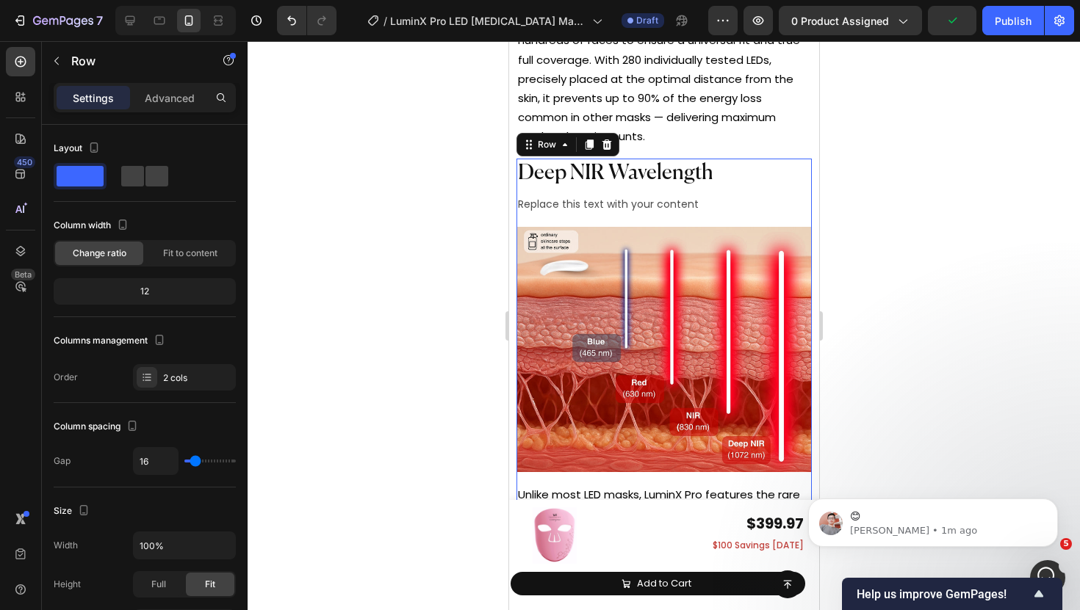
click at [618, 190] on div "⁠⁠⁠⁠⁠⁠⁠ Deep NIR Wavelength Heading Replace this text with your content Text Bl…" at bounding box center [663, 316] width 295 height 314
click at [612, 195] on div "Replace this text with your content" at bounding box center [663, 204] width 295 height 21
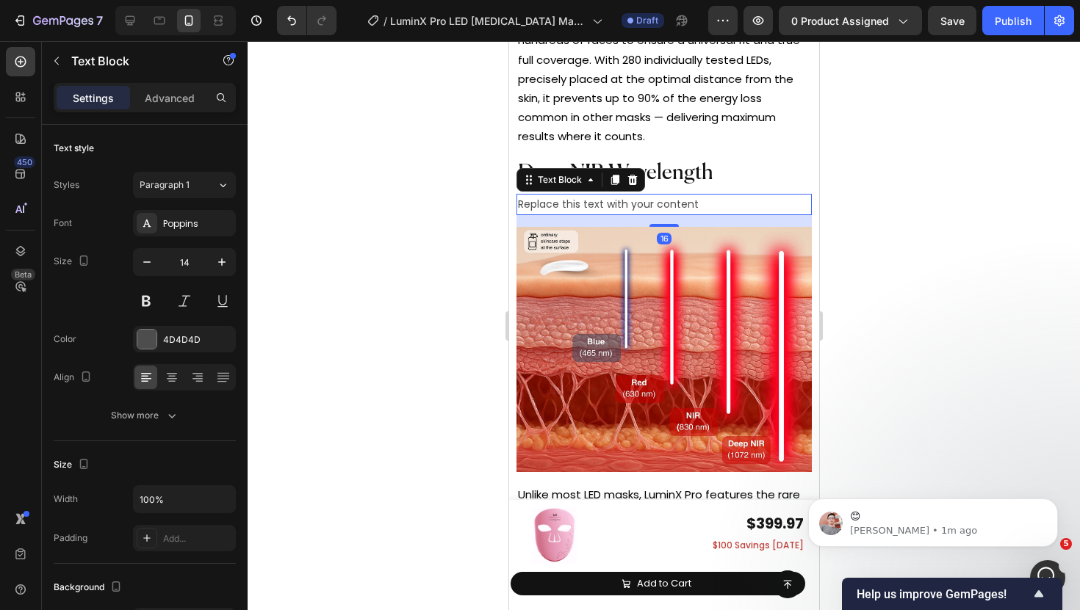
click at [612, 195] on div "Replace this text with your content" at bounding box center [663, 204] width 295 height 21
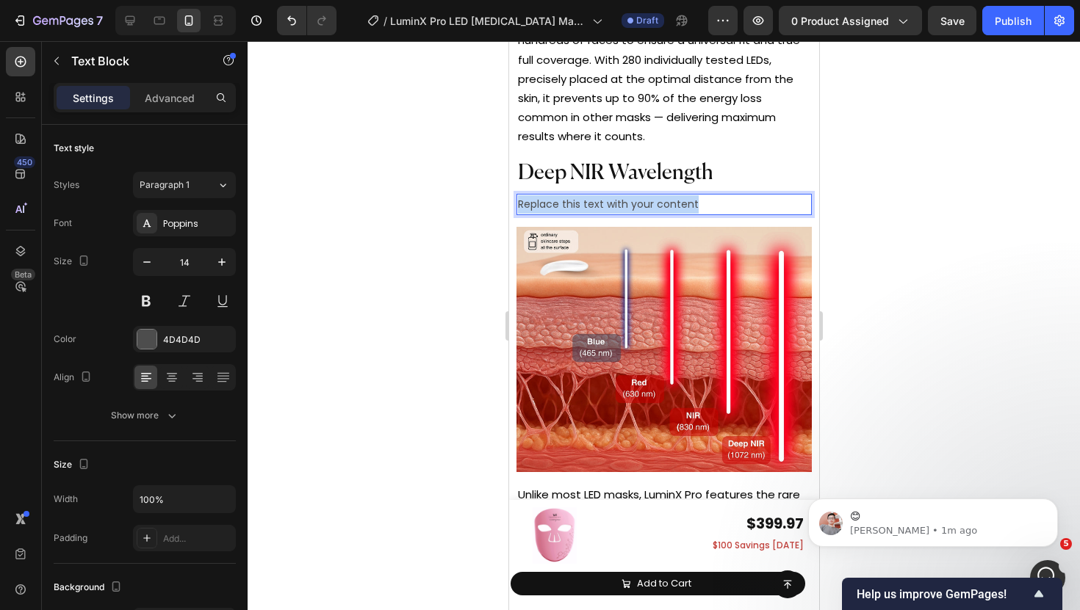
click at [612, 195] on p "Replace this text with your content" at bounding box center [663, 204] width 292 height 18
click at [440, 197] on div at bounding box center [664, 325] width 832 height 569
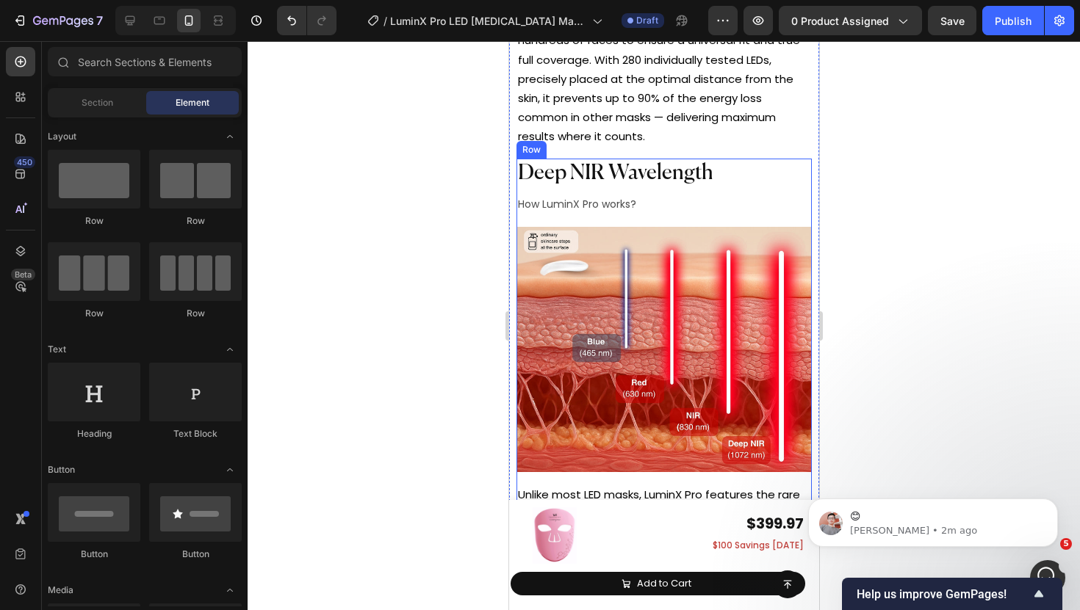
click at [701, 194] on div "How LuminX Pro works?" at bounding box center [663, 204] width 295 height 21
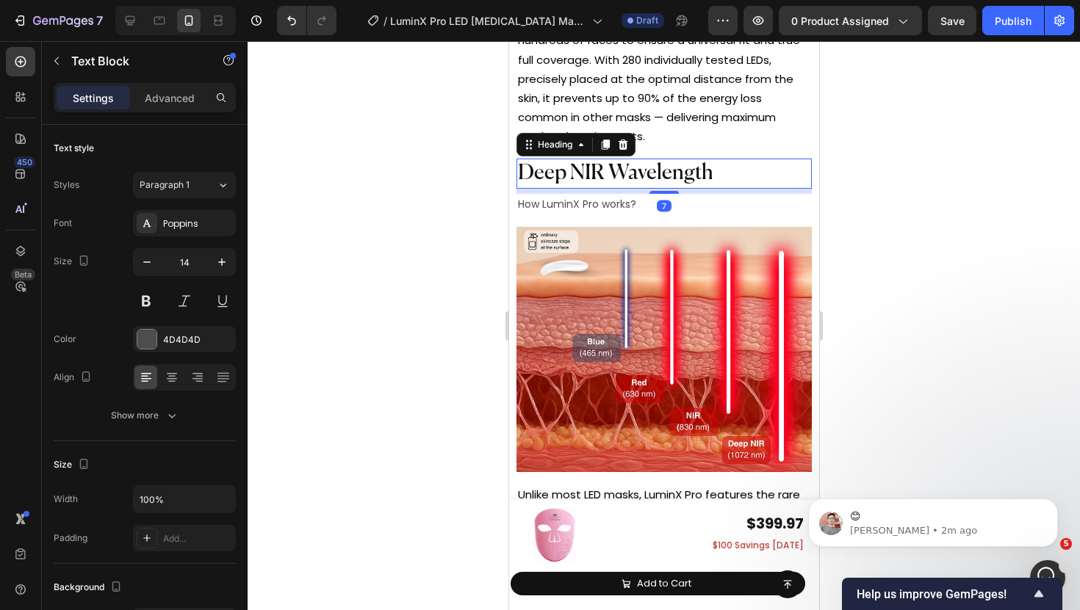
click at [666, 181] on p "⁠⁠⁠⁠⁠⁠⁠ Deep NIR Wavelength" at bounding box center [663, 173] width 292 height 27
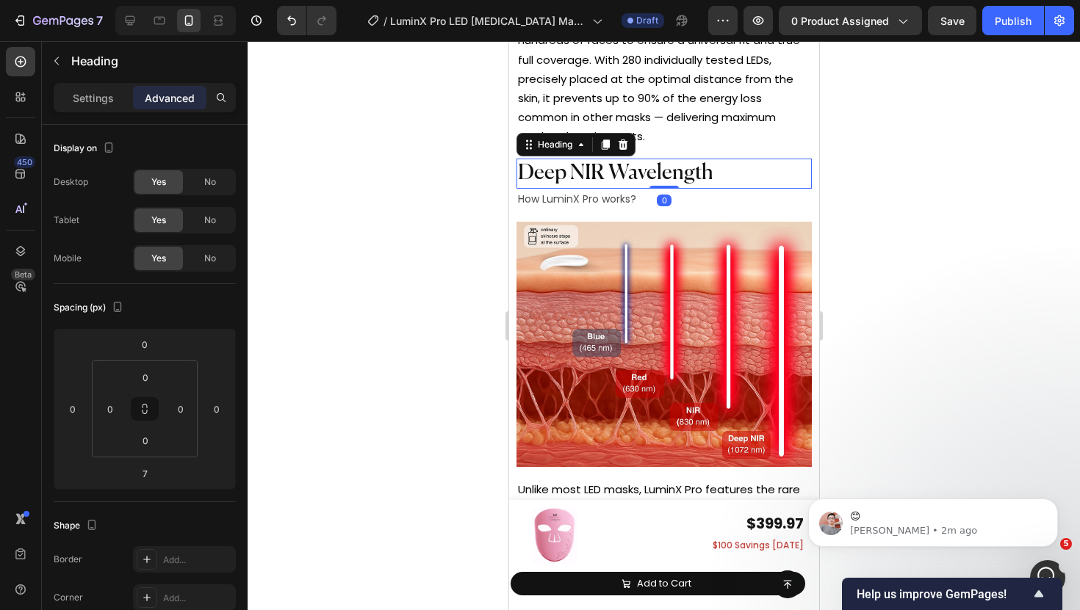
drag, startPoint x: 668, startPoint y: 189, endPoint x: 669, endPoint y: 175, distance: 14.0
click at [669, 176] on div "⁠⁠⁠⁠⁠⁠⁠ Deep NIR Wavelength Heading 0" at bounding box center [663, 174] width 295 height 30
type input "0"
click at [636, 189] on div "How LuminX Pro works?" at bounding box center [663, 199] width 295 height 21
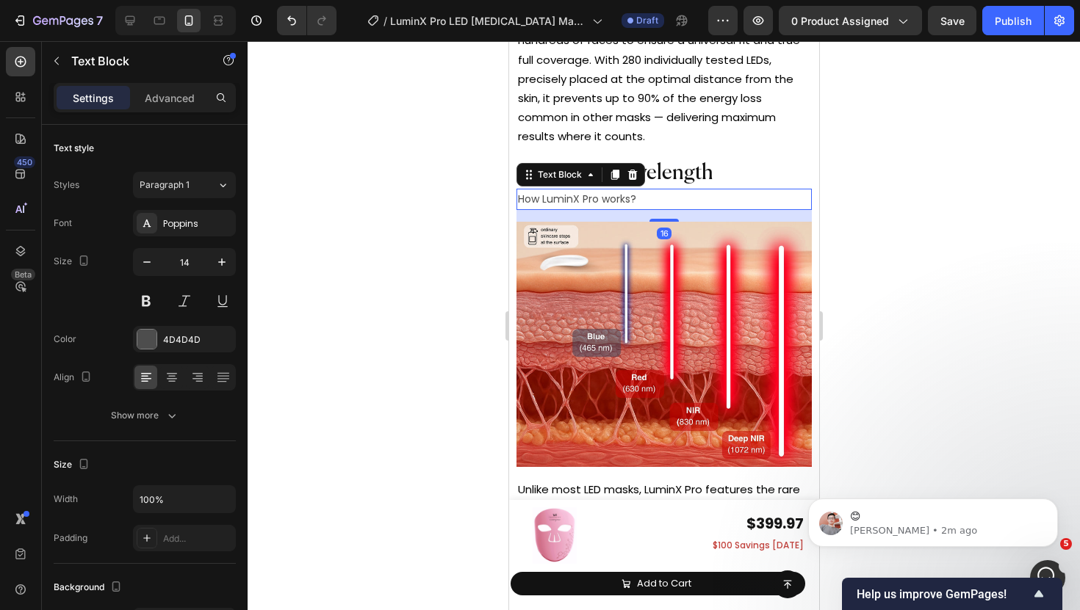
click at [634, 194] on p "How LuminX Pro works?" at bounding box center [663, 199] width 292 height 18
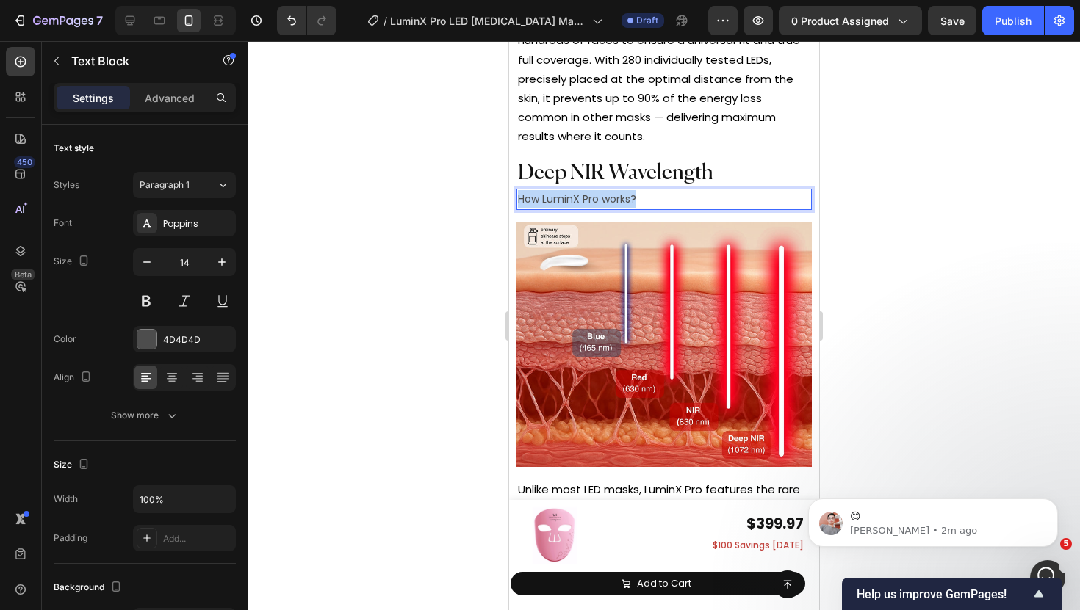
click at [634, 194] on p "How LuminX Pro works?" at bounding box center [663, 199] width 292 height 18
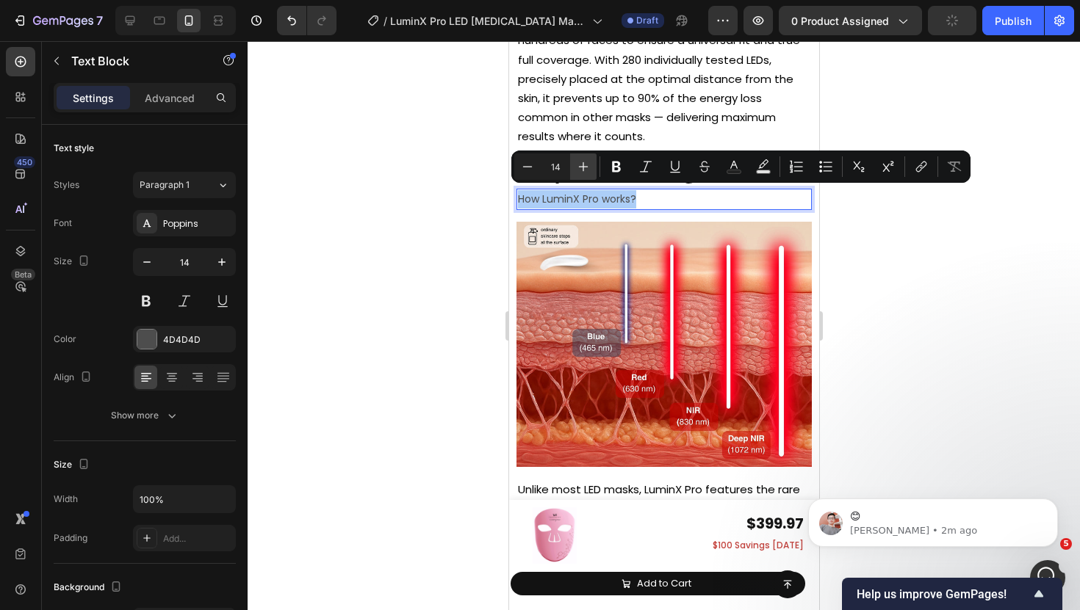
click at [583, 157] on button "Plus" at bounding box center [583, 167] width 26 height 26
type input "18"
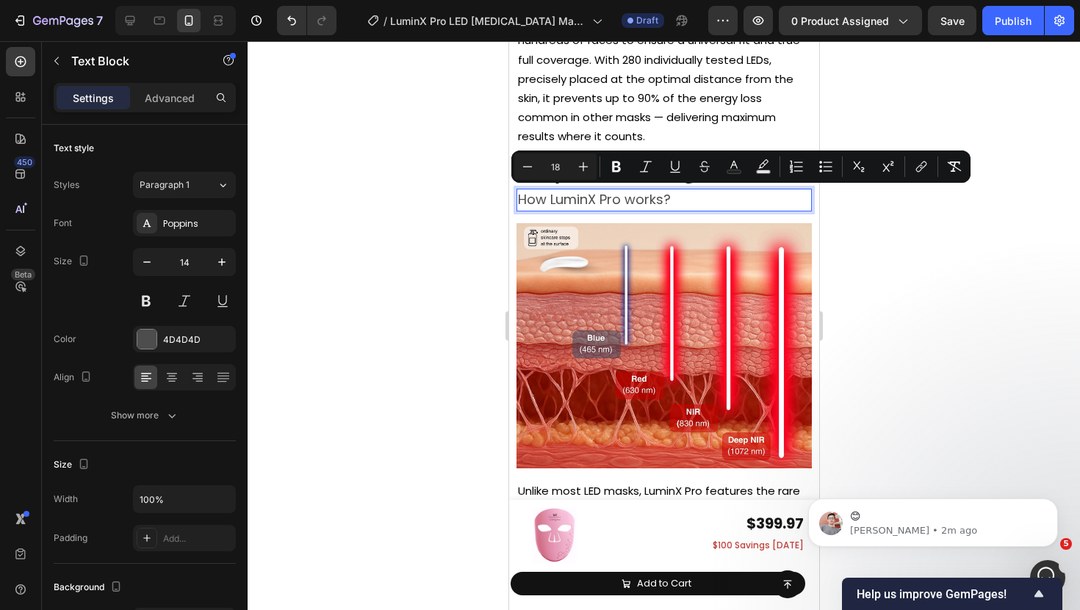
click at [485, 204] on div at bounding box center [664, 325] width 832 height 569
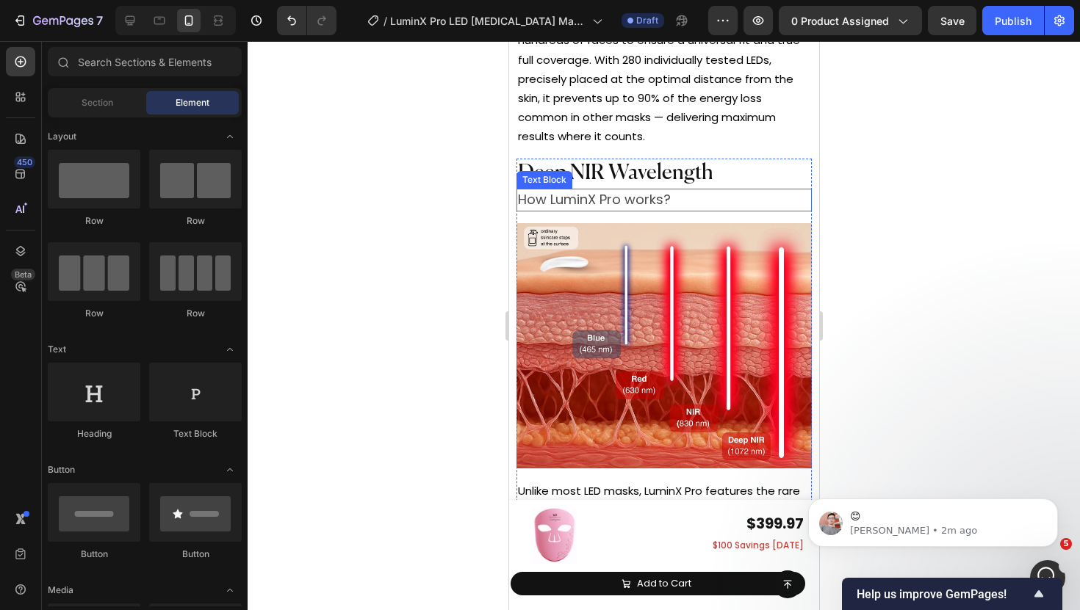
click at [606, 201] on span "How LuminX Pro works?" at bounding box center [593, 199] width 153 height 18
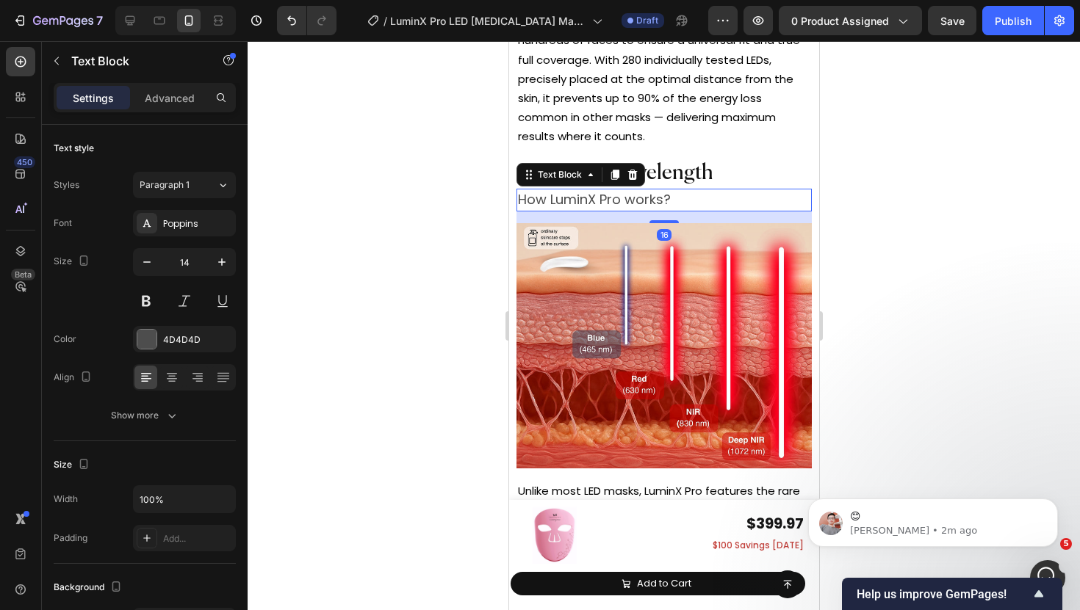
click at [444, 241] on div at bounding box center [664, 325] width 832 height 569
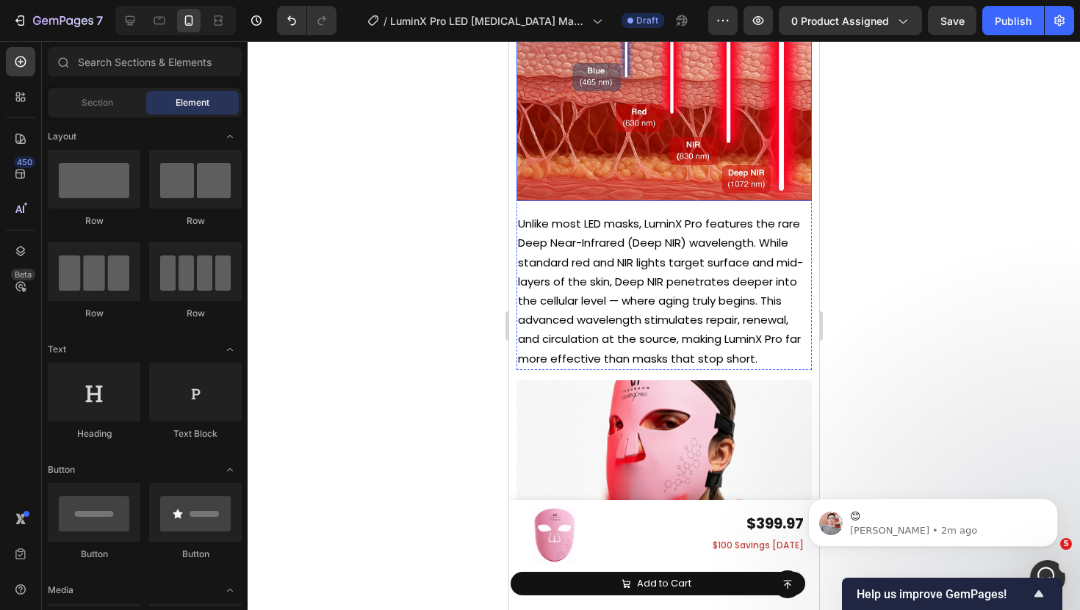
scroll to position [6297, 0]
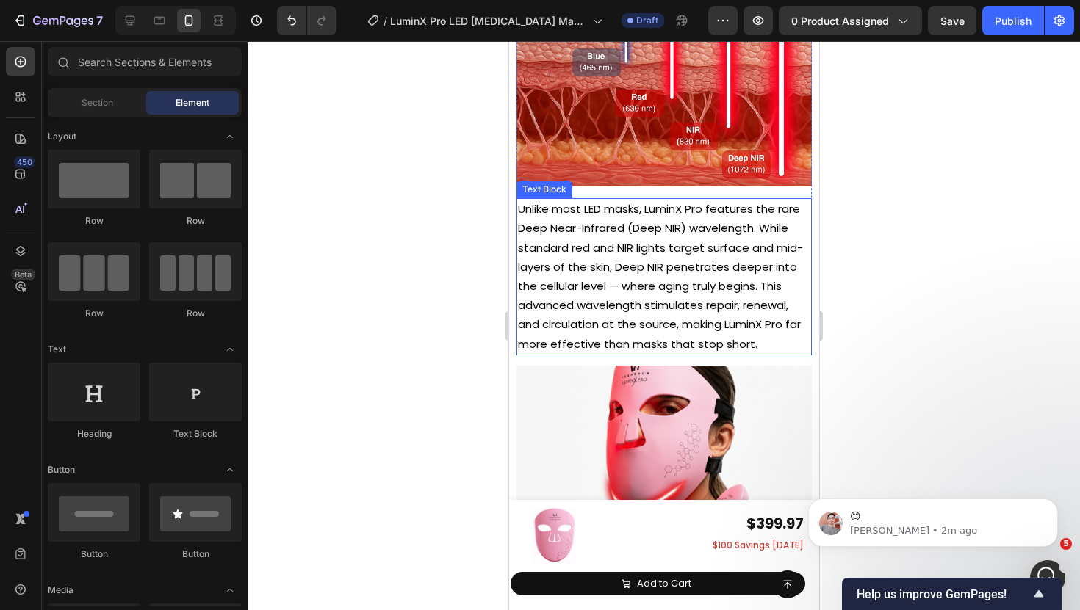
click at [600, 251] on span "Unlike most LED masks, LuminX Pro features the rare Deep Near-Infrared (Deep NI…" at bounding box center [659, 276] width 285 height 150
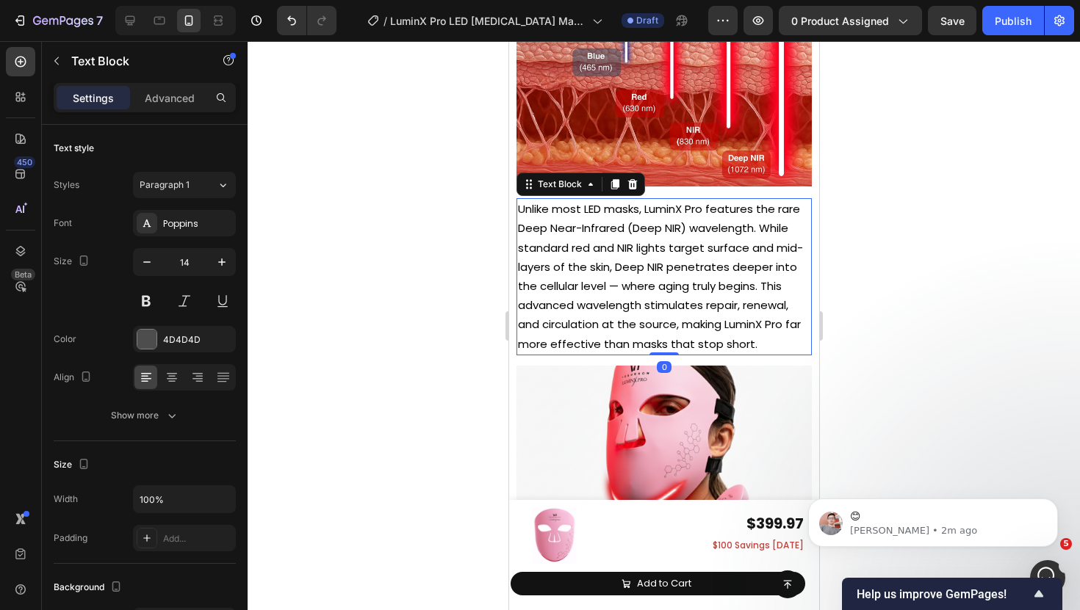
click at [600, 251] on span "Unlike most LED masks, LuminX Pro features the rare Deep Near-Infrared (Deep NI…" at bounding box center [659, 276] width 285 height 150
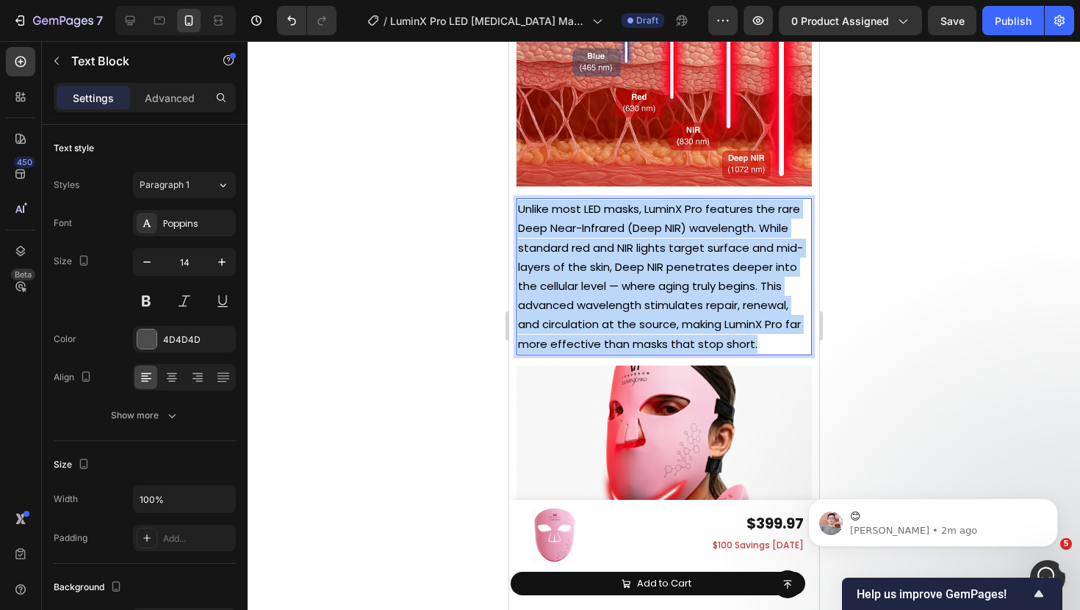
click at [600, 251] on span "Unlike most LED masks, LuminX Pro features the rare Deep Near-Infrared (Deep NI…" at bounding box center [659, 276] width 285 height 150
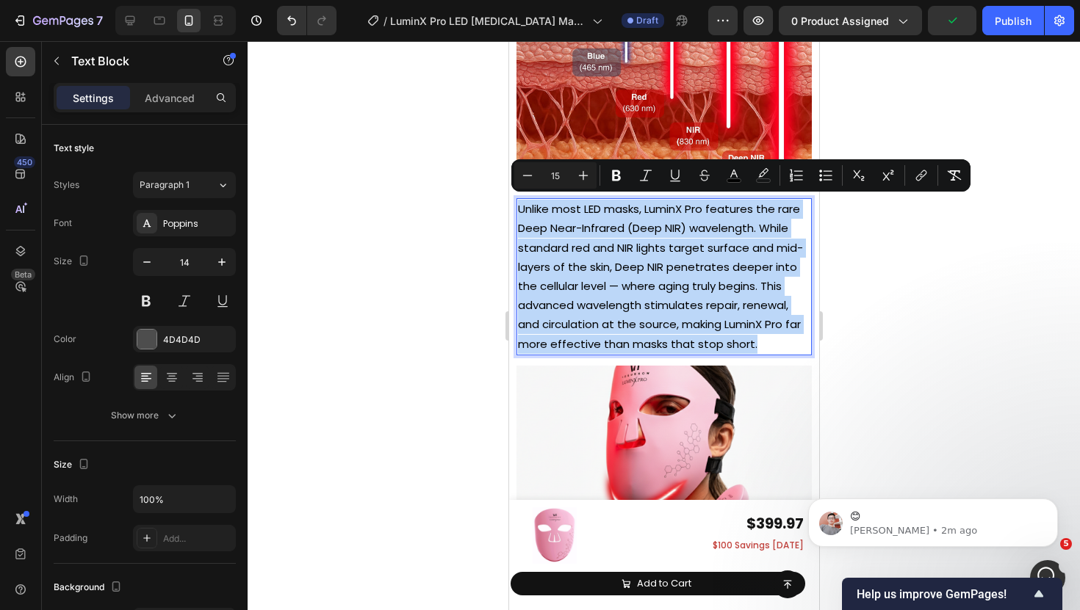
copy span "Unlike most LED masks, LuminX Pro features the rare Deep Near-Infrared (Deep NI…"
click at [587, 307] on span "Unlike most LED masks, LuminX Pro features the rare Deep Near-Infrared (Deep NI…" at bounding box center [659, 276] width 285 height 150
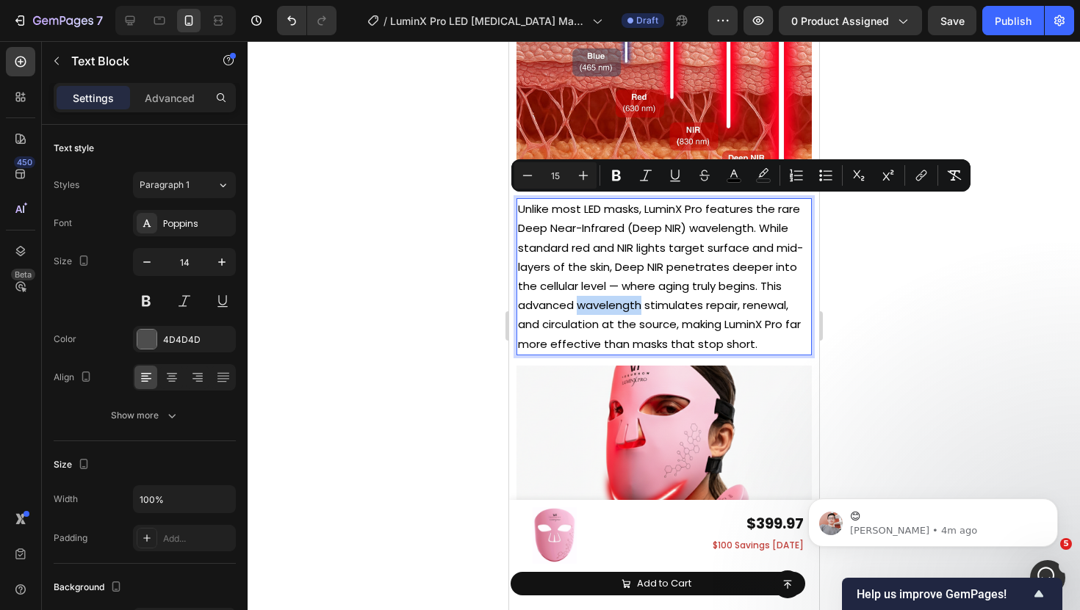
click at [587, 307] on span "Unlike most LED masks, LuminX Pro features the rare Deep Near-Infrared (Deep NI…" at bounding box center [659, 276] width 285 height 150
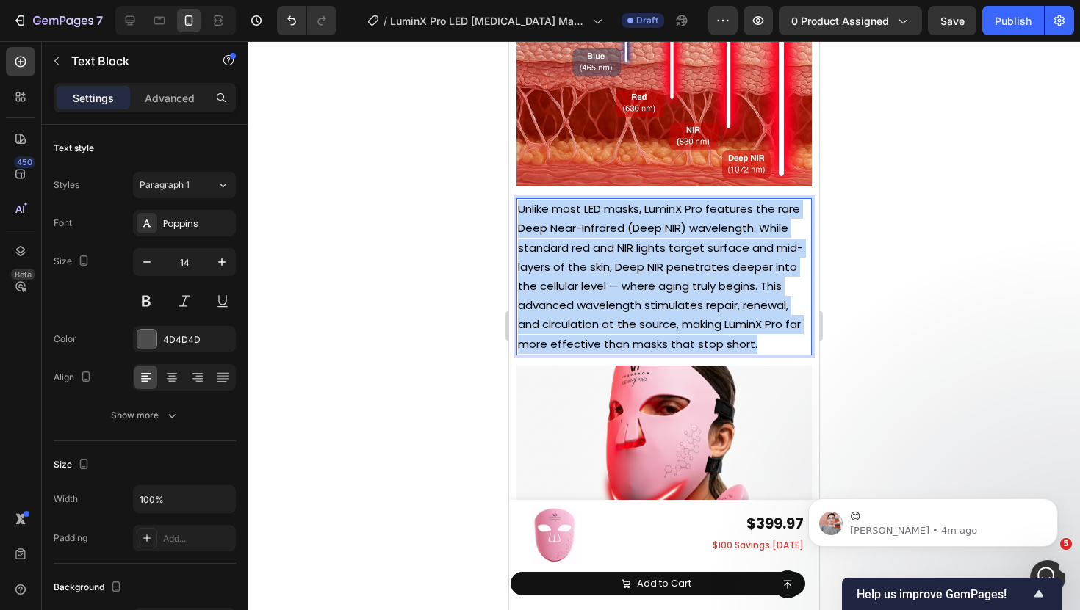
click at [587, 307] on span "Unlike most LED masks, LuminX Pro features the rare Deep Near-Infrared (Deep NI…" at bounding box center [659, 276] width 285 height 150
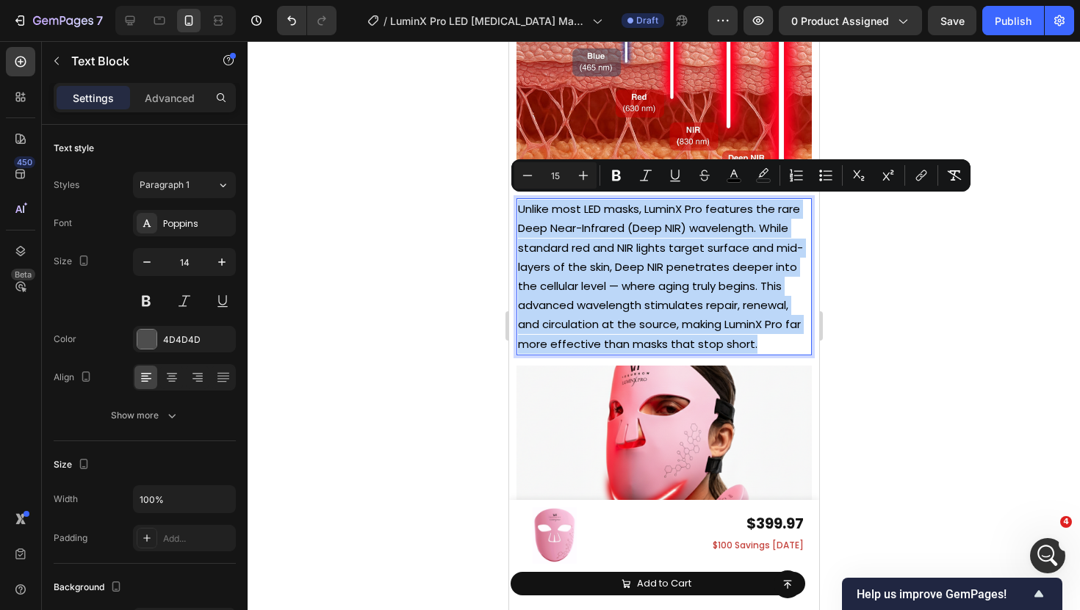
click at [697, 326] on span "Unlike most LED masks, LuminX Pro features the rare Deep Near-Infrared (Deep NI…" at bounding box center [659, 276] width 285 height 150
drag, startPoint x: 785, startPoint y: 322, endPoint x: 513, endPoint y: 215, distance: 292.2
click at [516, 210] on div "Unlike most LED masks, LuminX Pro features the rare Deep Near-Infrared (Deep NI…" at bounding box center [663, 276] width 295 height 157
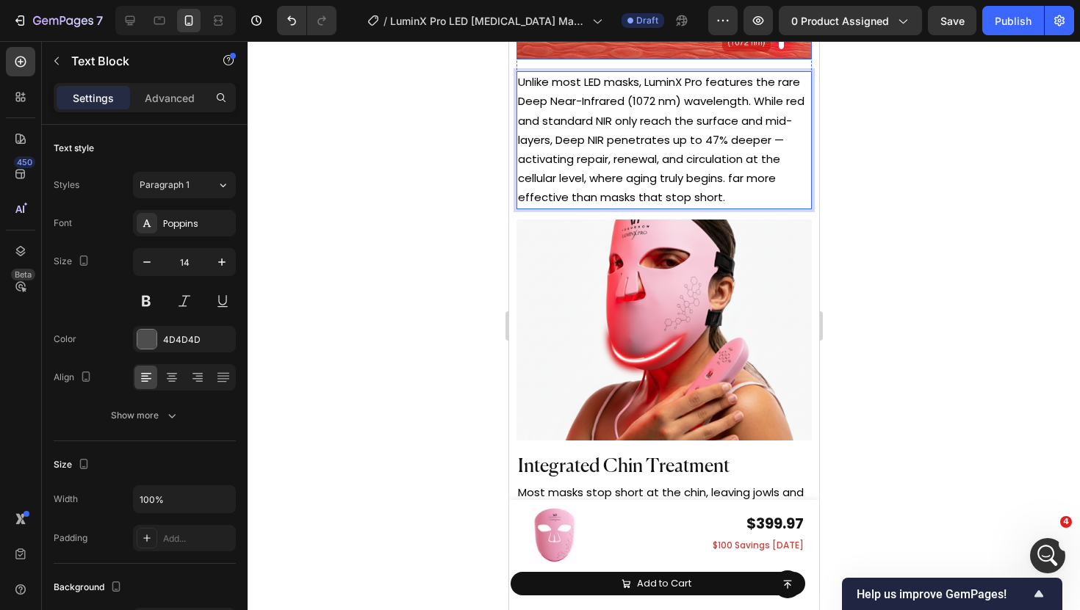
scroll to position [6501, 0]
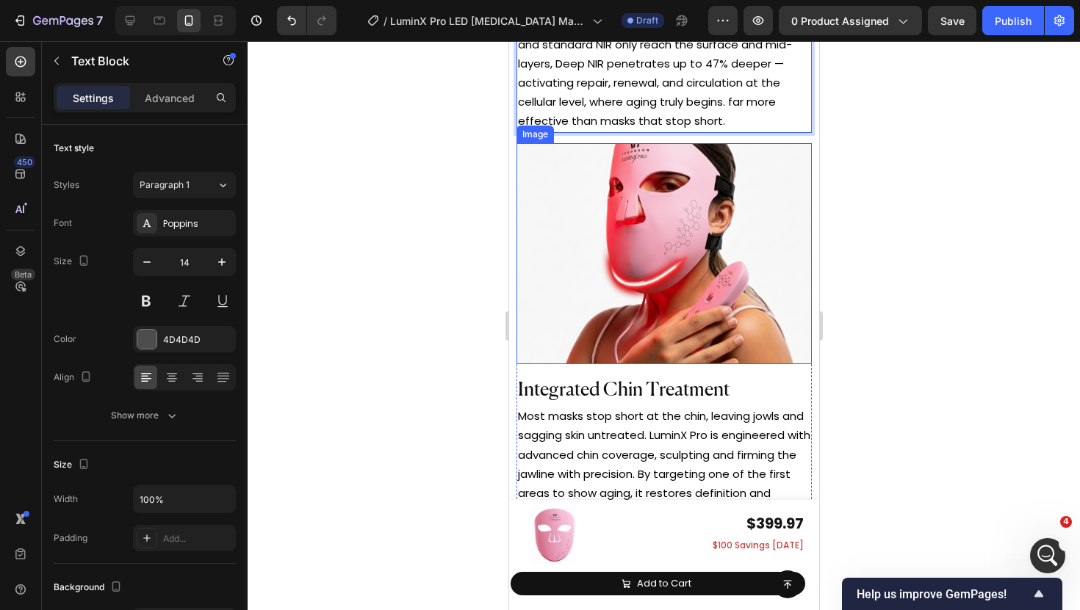
click at [602, 200] on img at bounding box center [663, 254] width 295 height 222
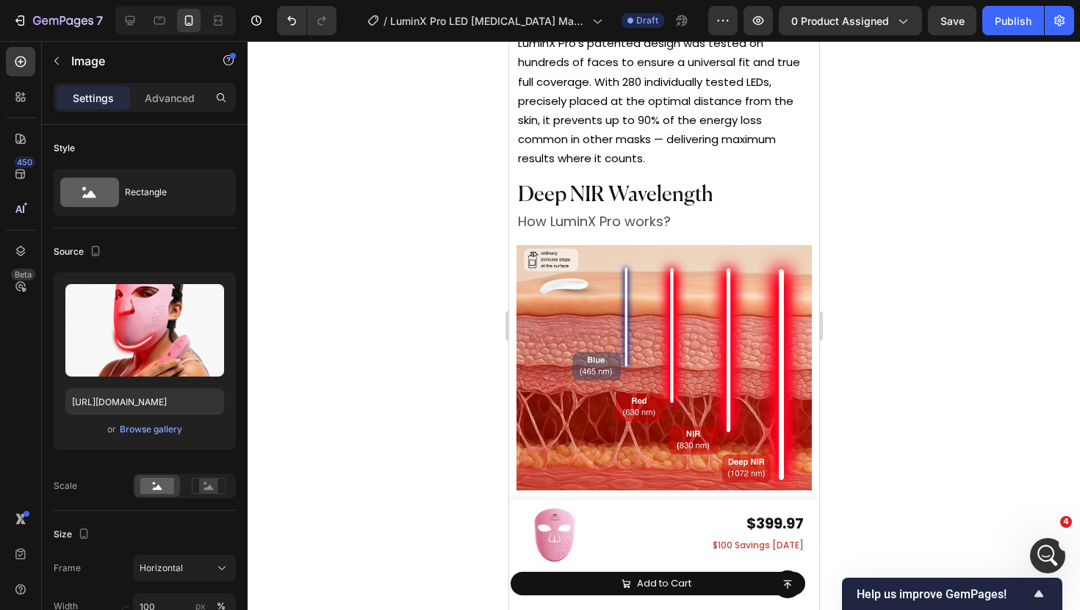
scroll to position [5917, 0]
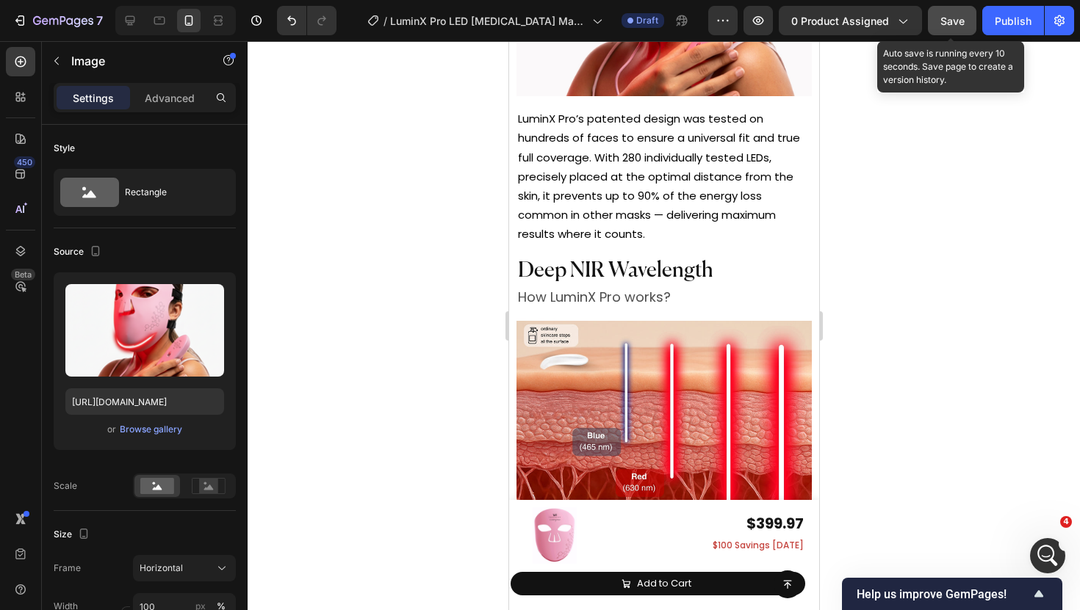
click at [948, 12] on button "Save" at bounding box center [952, 20] width 48 height 29
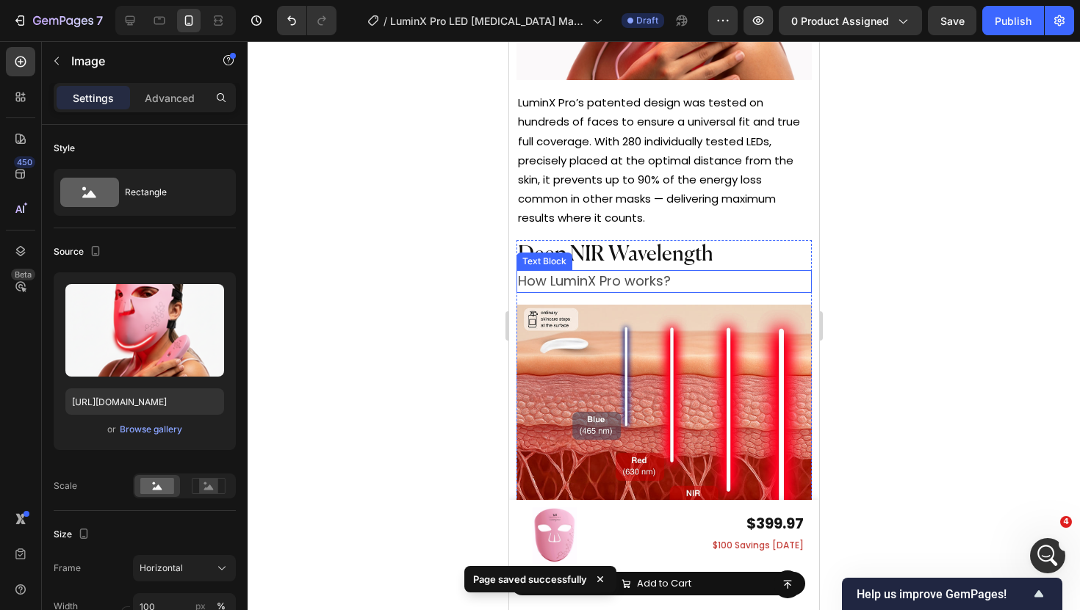
scroll to position [6102, 0]
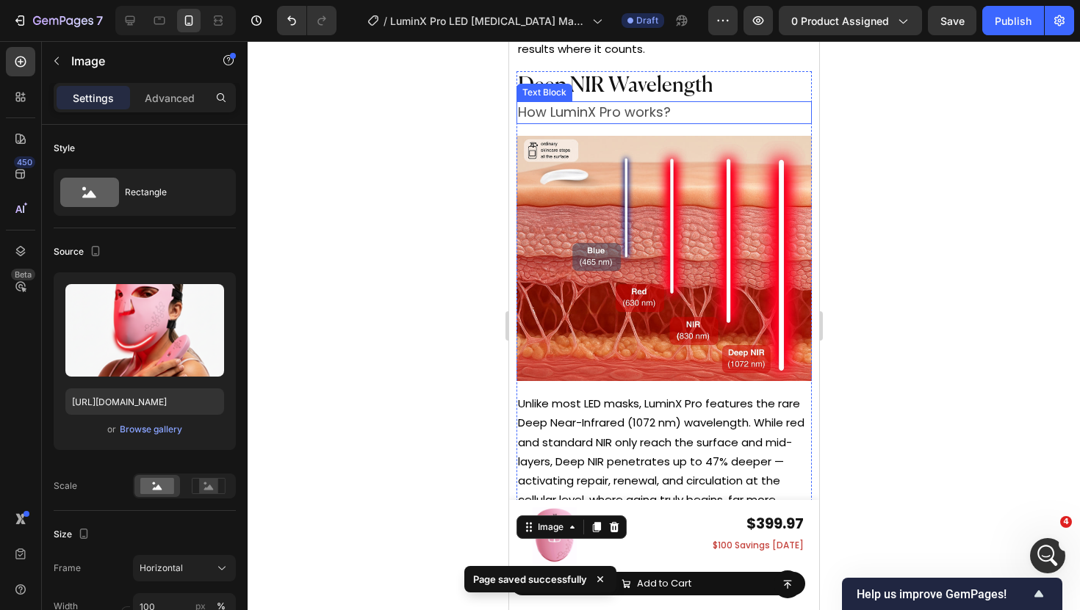
click at [636, 396] on span "Unlike most LED masks, LuminX Pro features the rare Deep Near-Infrared (1072 nm…" at bounding box center [660, 461] width 286 height 131
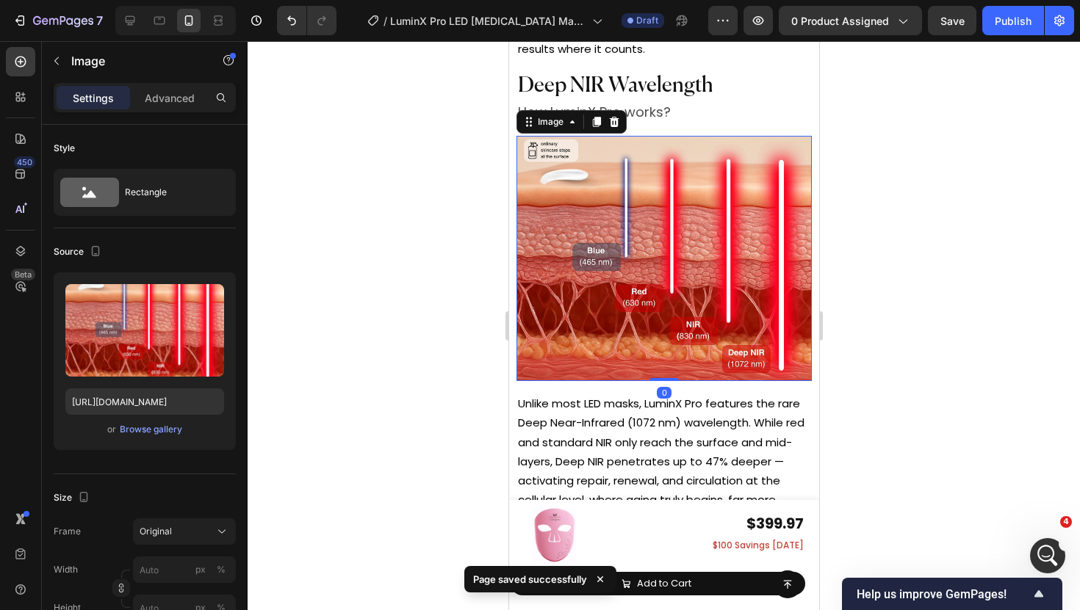
click at [636, 277] on img at bounding box center [663, 258] width 295 height 245
click at [163, 433] on div "Browse gallery" at bounding box center [151, 429] width 62 height 13
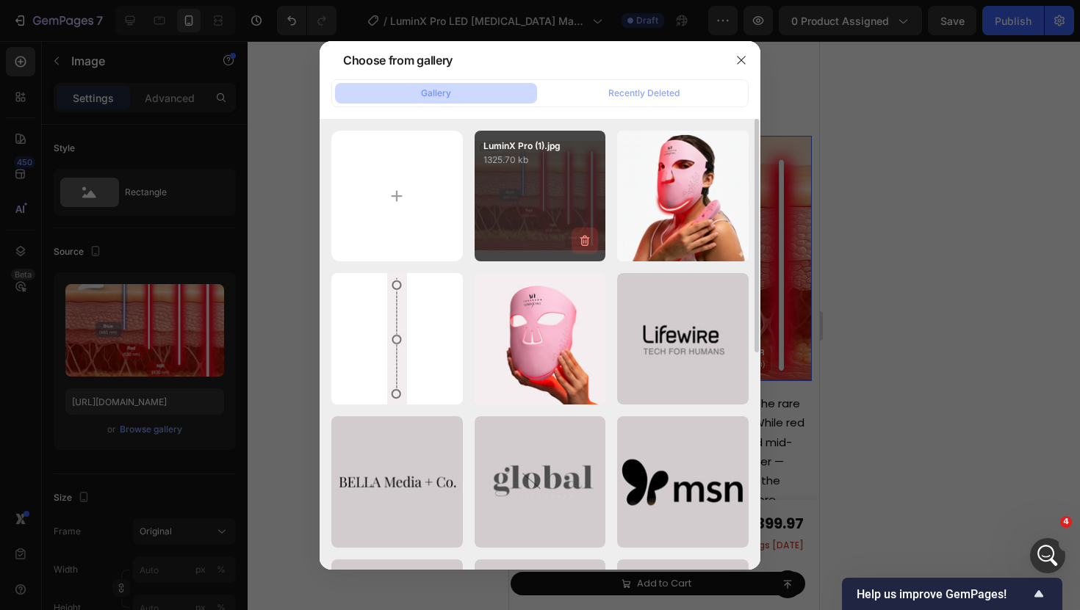
click at [583, 234] on icon "button" at bounding box center [584, 241] width 15 height 15
click at [579, 245] on div "Delete" at bounding box center [576, 243] width 27 height 13
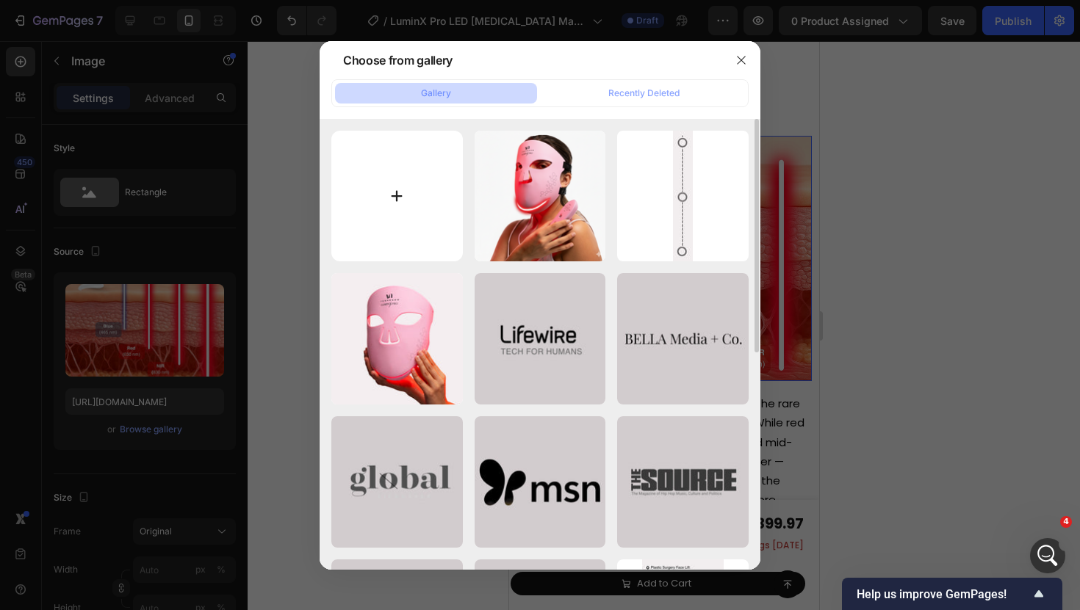
click at [370, 219] on input "file" at bounding box center [396, 196] width 131 height 131
type input "C:\fakepath\LuminX Pro (2).jpg"
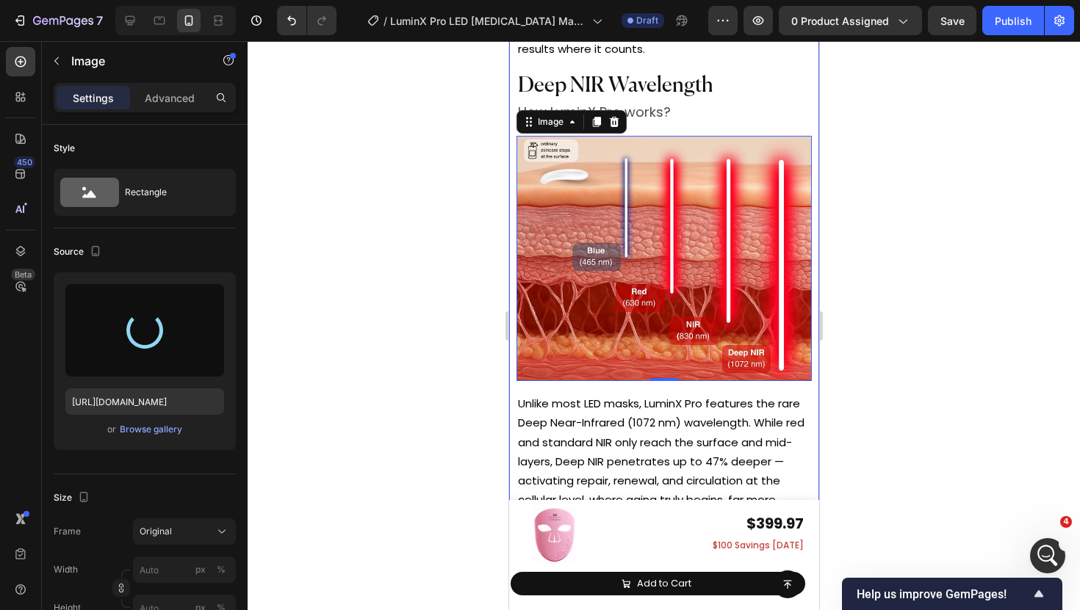
type input "[URL][DOMAIN_NAME]"
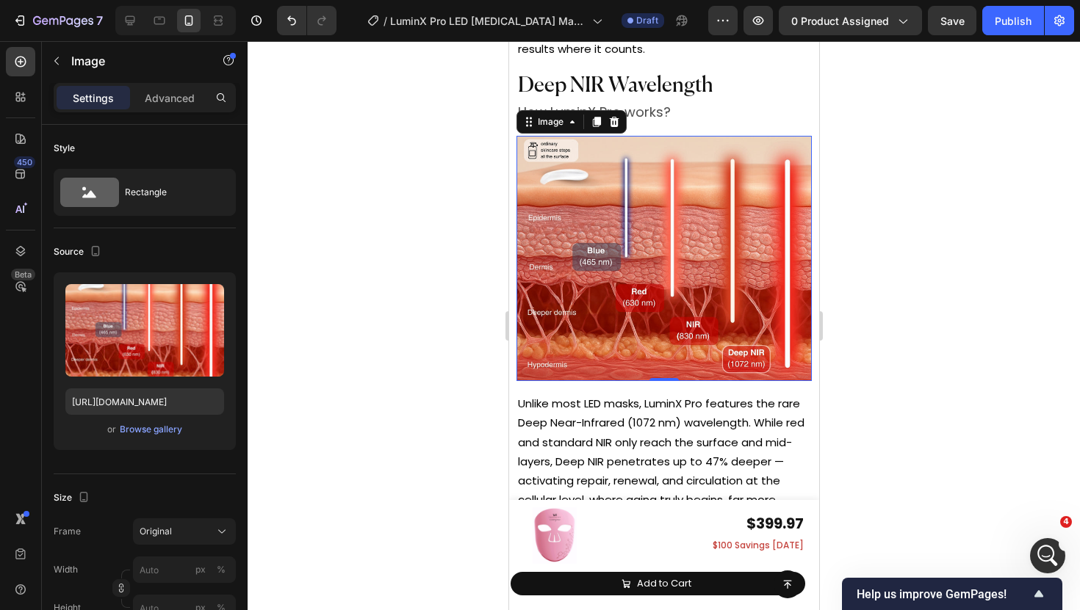
click at [482, 320] on div at bounding box center [664, 325] width 832 height 569
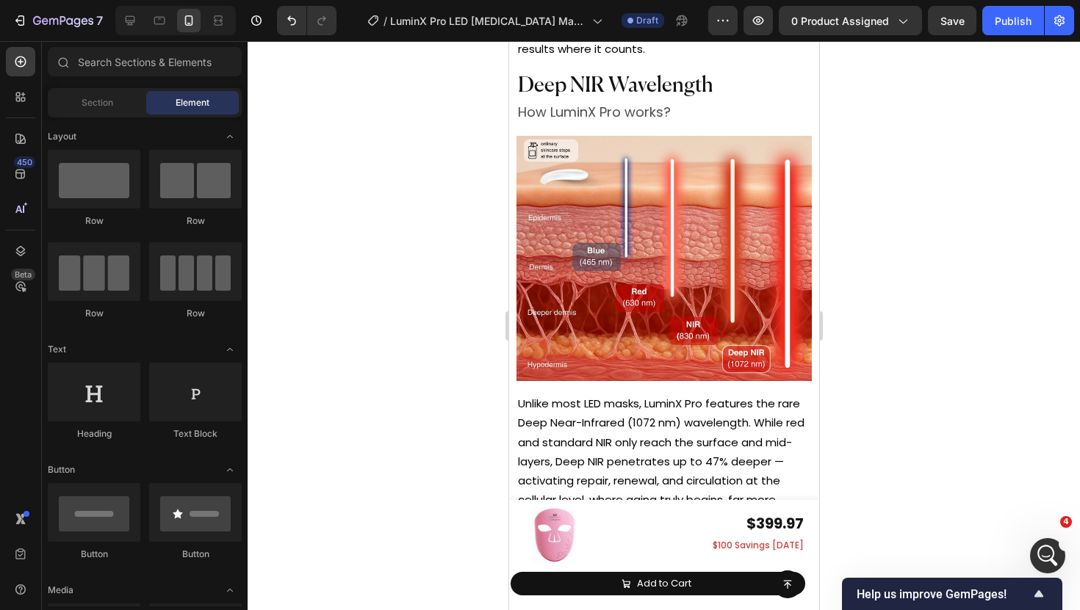
click at [887, 209] on div at bounding box center [664, 325] width 832 height 569
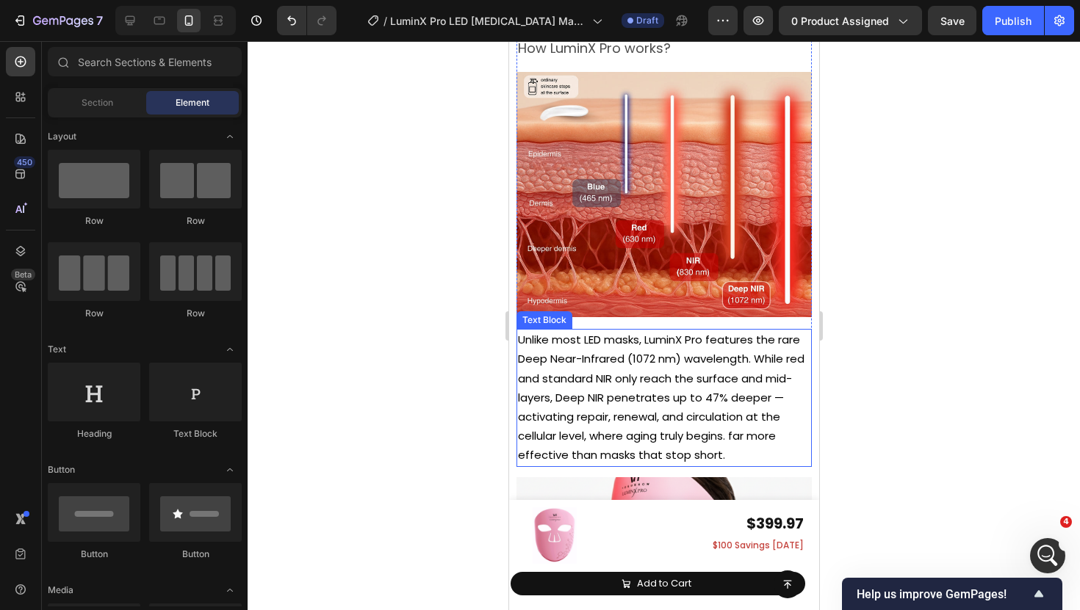
scroll to position [6171, 0]
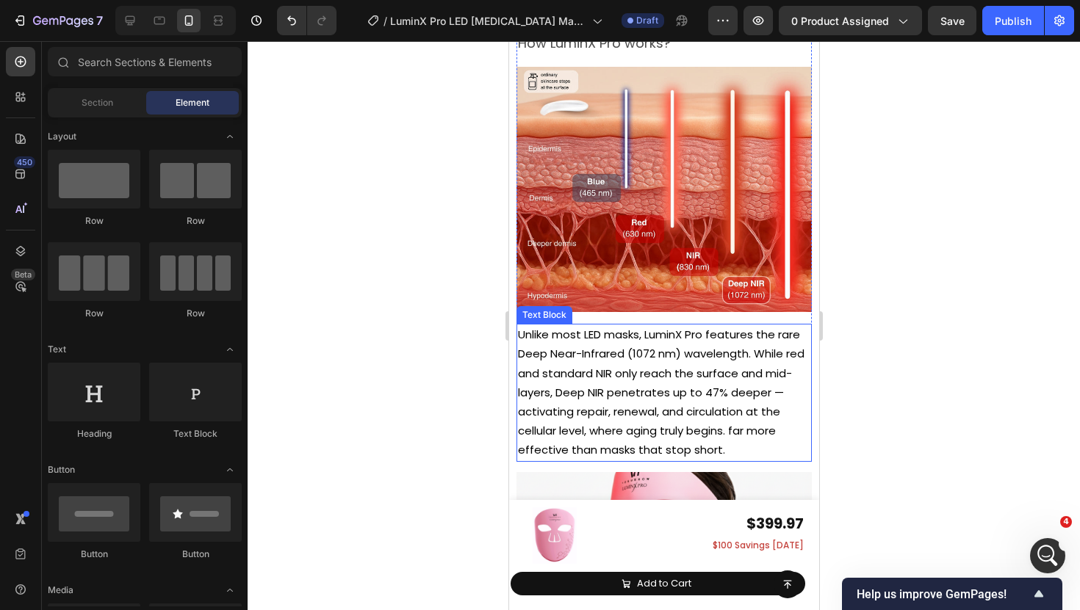
click at [578, 376] on span "Unlike most LED masks, LuminX Pro features the rare Deep Near-Infrared (1072 nm…" at bounding box center [660, 392] width 286 height 131
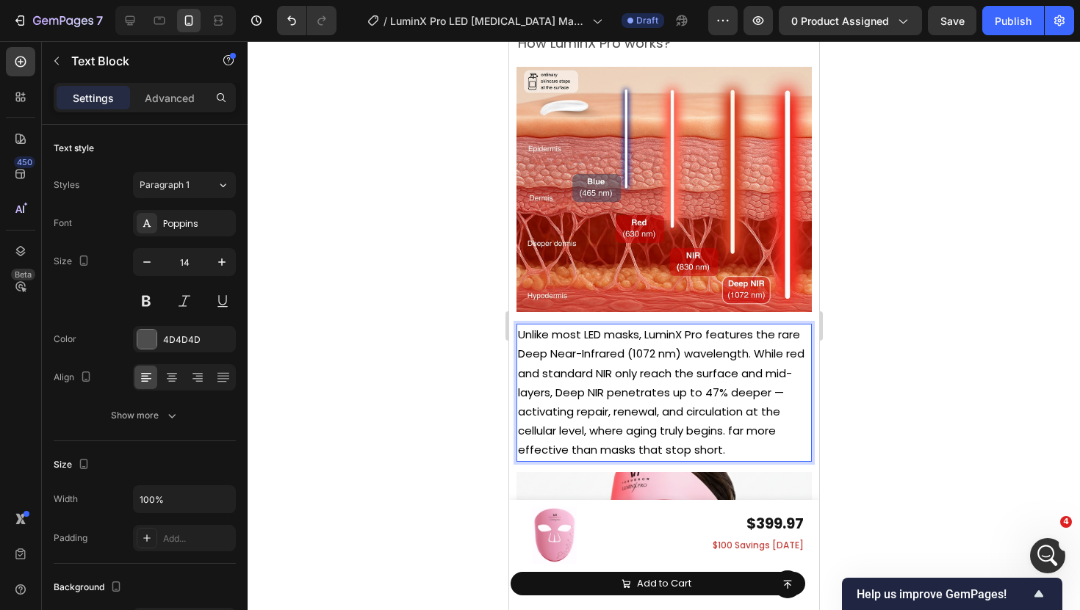
click at [775, 337] on span "Unlike most LED masks, LuminX Pro features the rare Deep Near-Infrared (1072 nm…" at bounding box center [660, 392] width 286 height 131
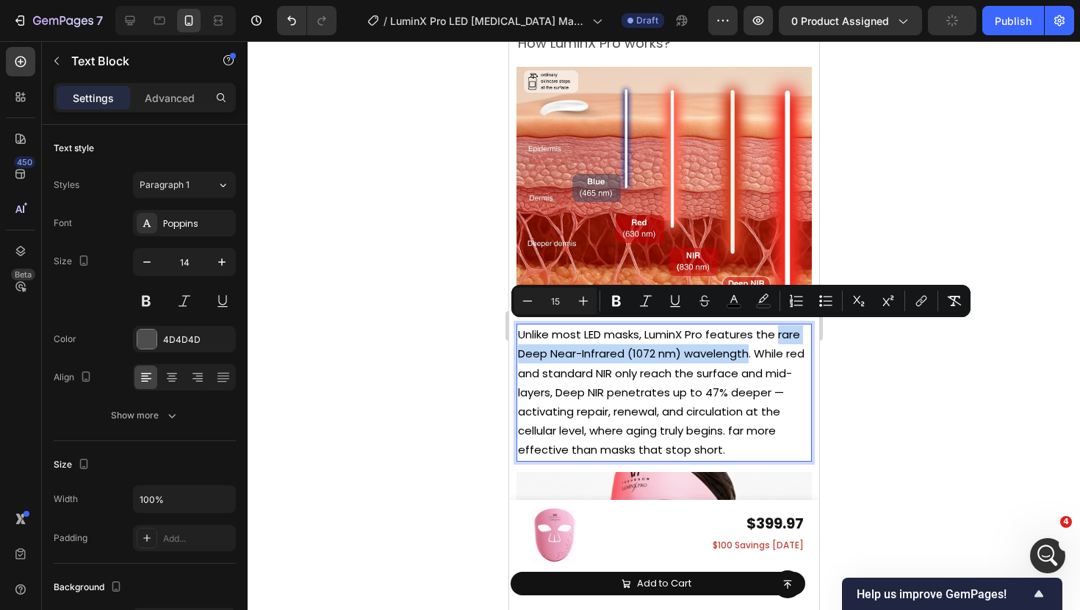
drag, startPoint x: 778, startPoint y: 332, endPoint x: 747, endPoint y: 350, distance: 35.9
click at [747, 350] on span "Unlike most LED masks, LuminX Pro features the rare Deep Near-Infrared (1072 nm…" at bounding box center [660, 392] width 286 height 131
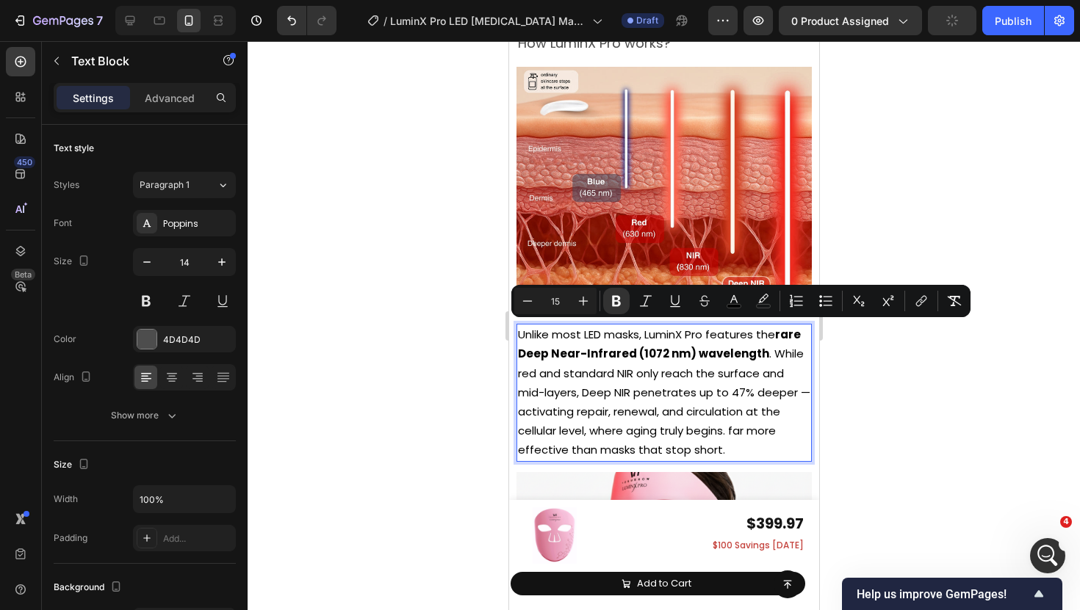
click at [484, 383] on div at bounding box center [664, 325] width 832 height 569
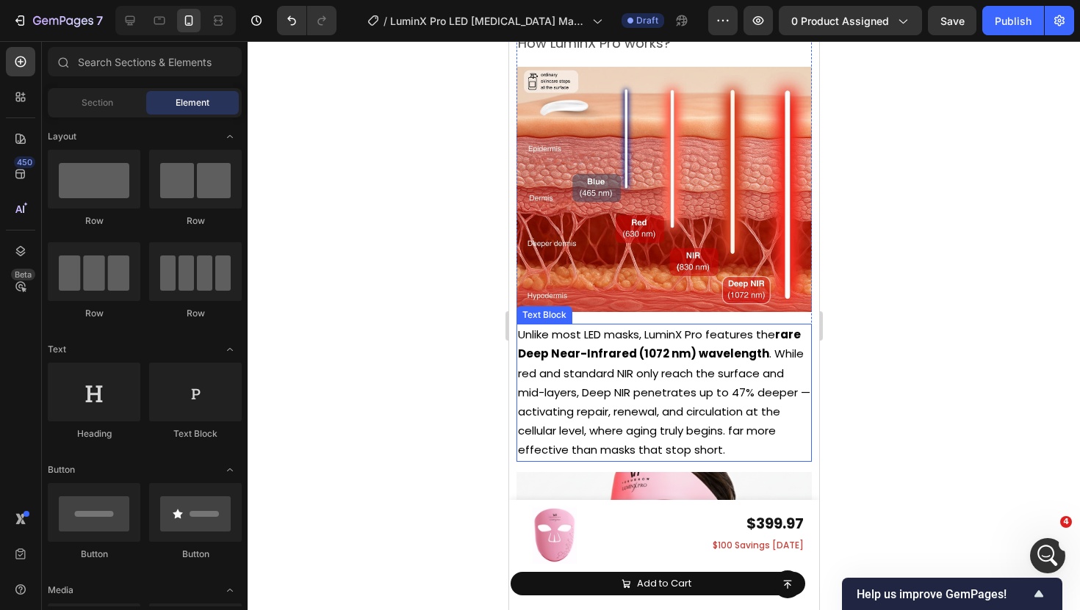
scroll to position [6205, 0]
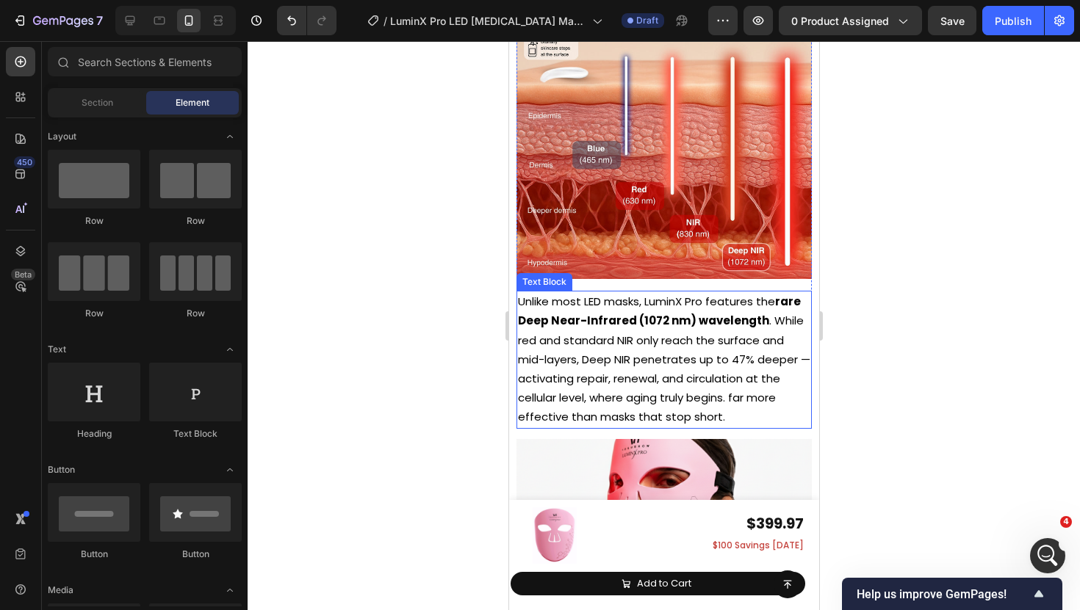
click at [719, 376] on span "Unlike most LED masks, LuminX Pro features the rare Deep Near-Infrared (1072 nm…" at bounding box center [663, 359] width 292 height 131
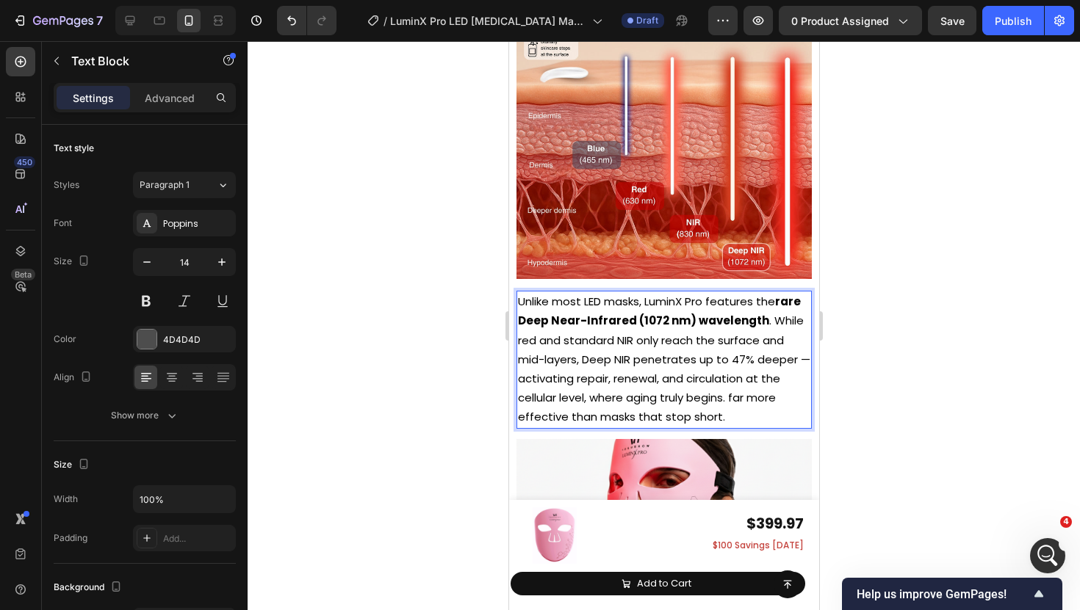
drag, startPoint x: 731, startPoint y: 356, endPoint x: 775, endPoint y: 356, distance: 44.1
drag, startPoint x: 794, startPoint y: 356, endPoint x: 731, endPoint y: 354, distance: 63.2
click at [730, 354] on span "Unlike most LED masks, LuminX Pro features the rare Deep Near-Infrared (1072 nm…" at bounding box center [663, 359] width 292 height 131
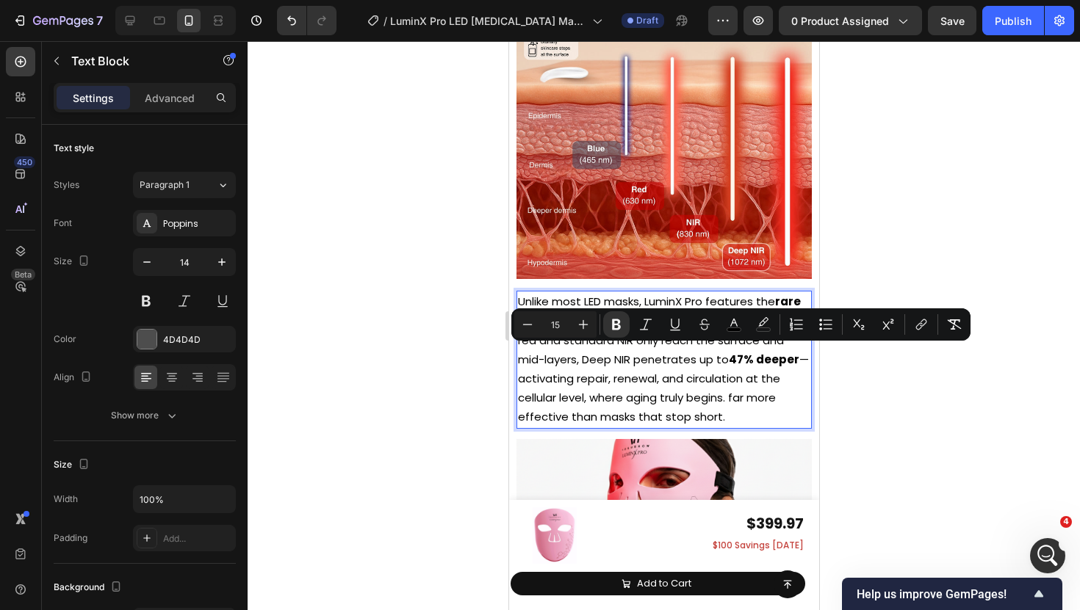
click at [832, 395] on div at bounding box center [664, 325] width 832 height 569
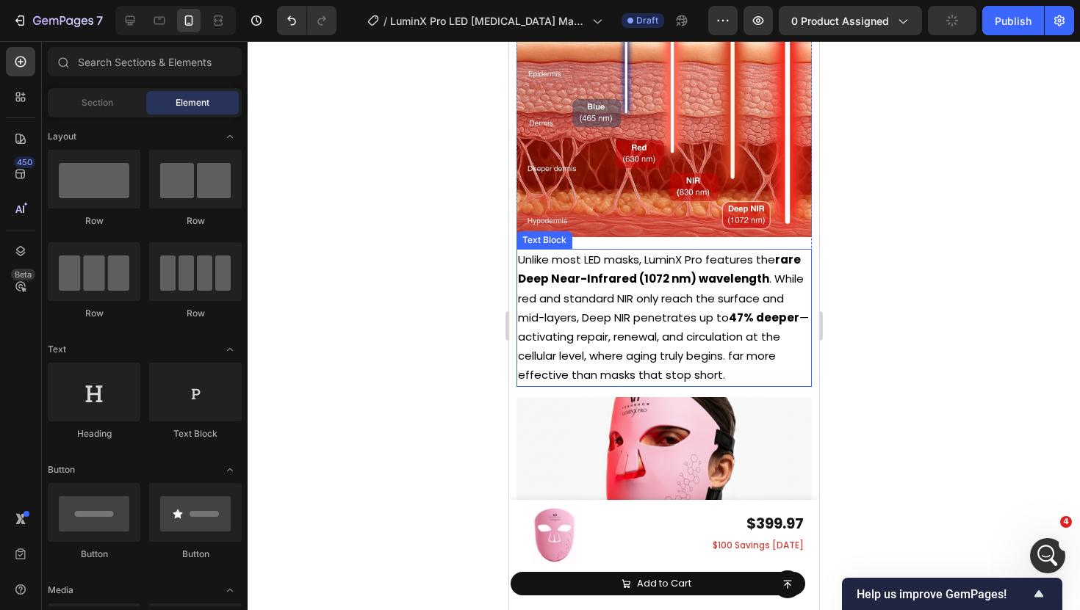
scroll to position [6251, 0]
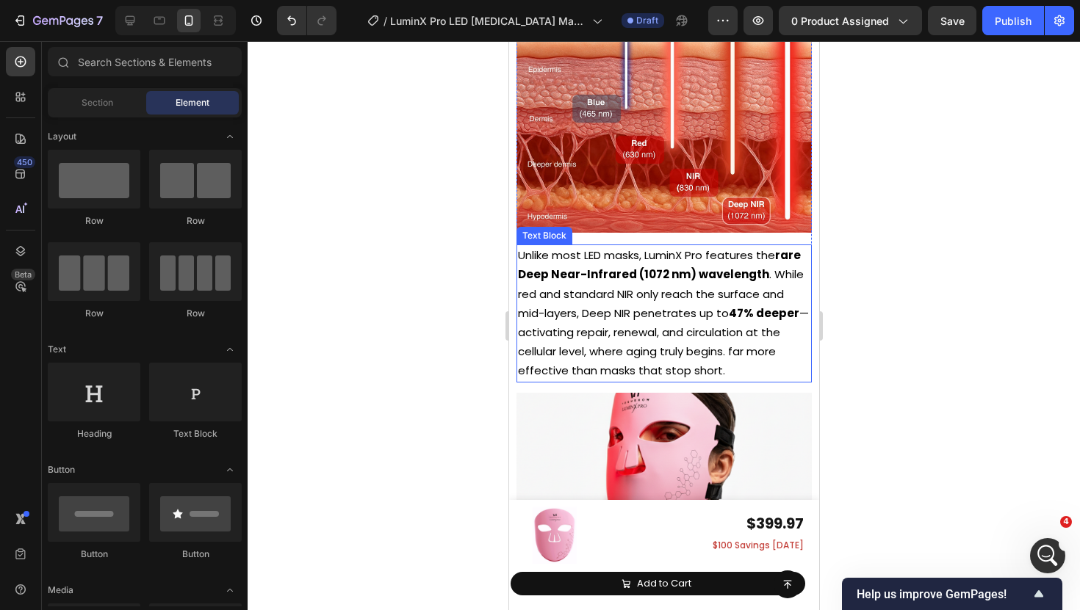
click at [663, 366] on span "Unlike most LED masks, LuminX Pro features the rare Deep Near-Infrared (1072 nm…" at bounding box center [662, 313] width 291 height 131
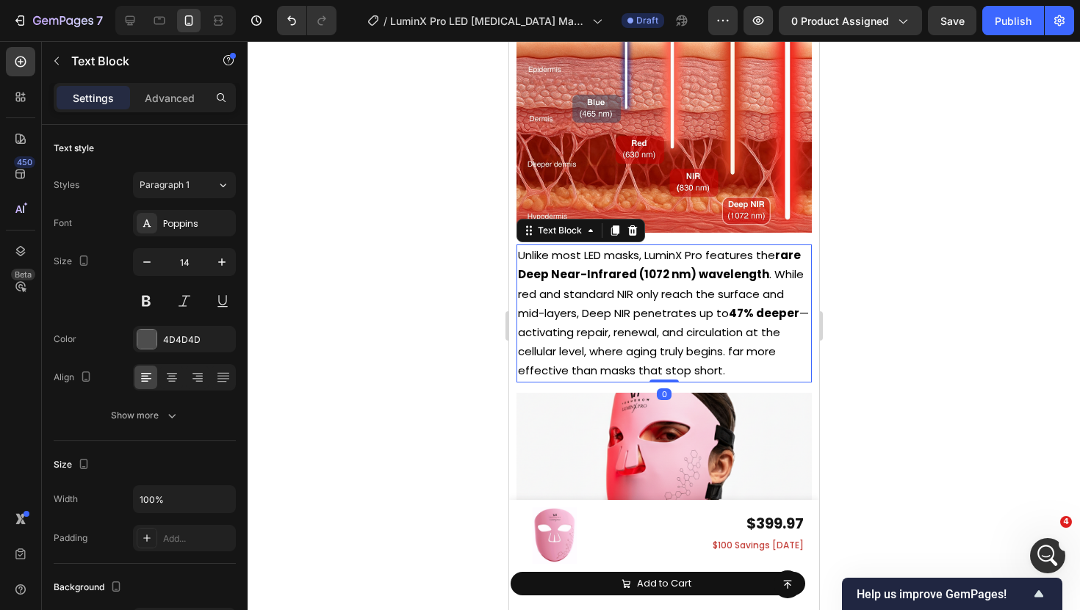
click at [393, 373] on div at bounding box center [664, 325] width 832 height 569
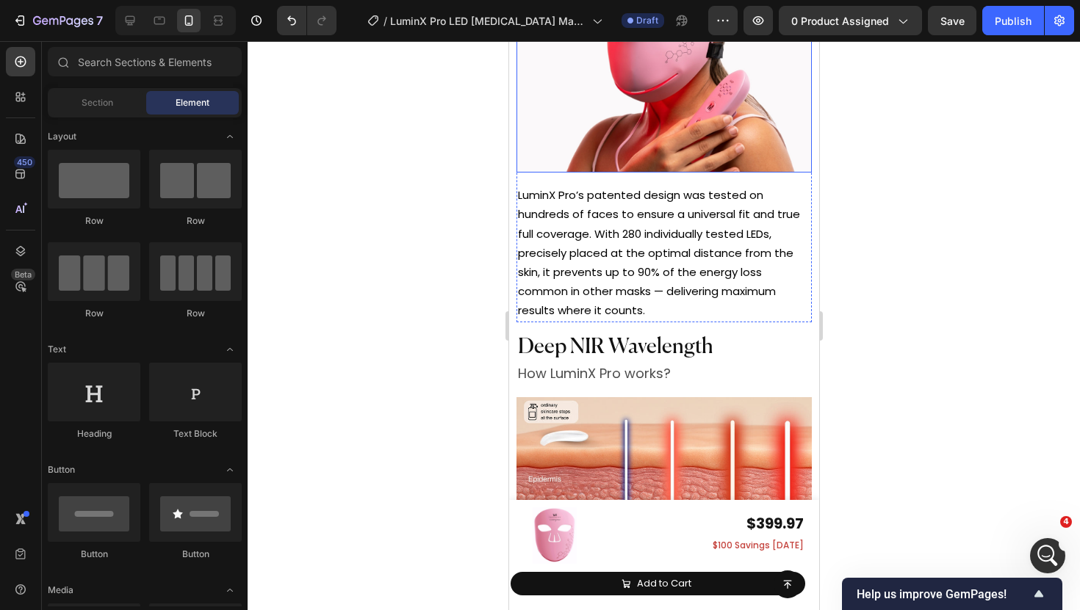
scroll to position [5725, 0]
